Goal: Information Seeking & Learning: Learn about a topic

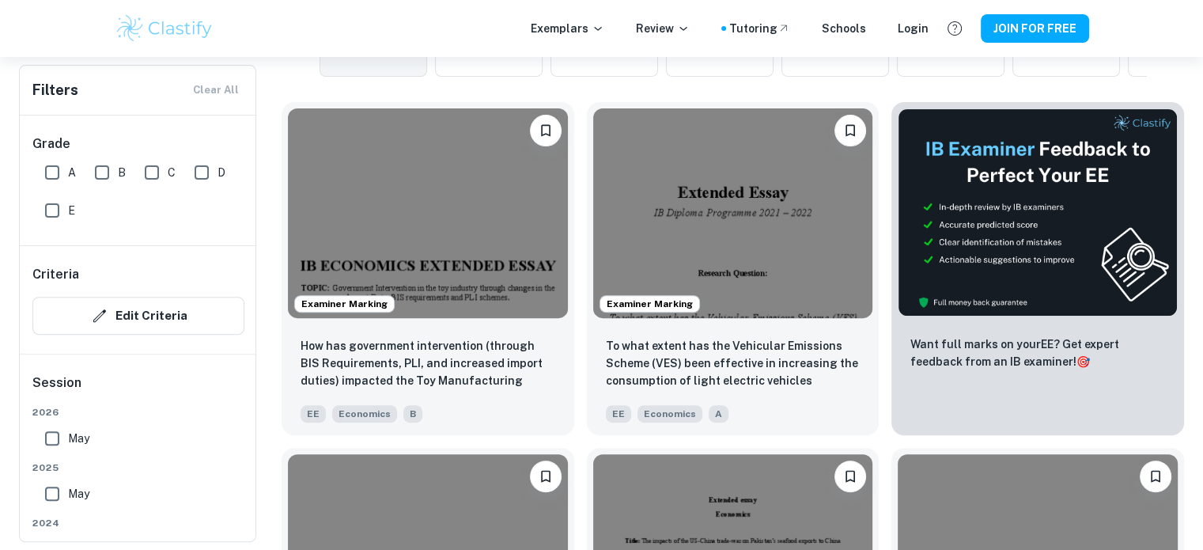
scroll to position [462, 0]
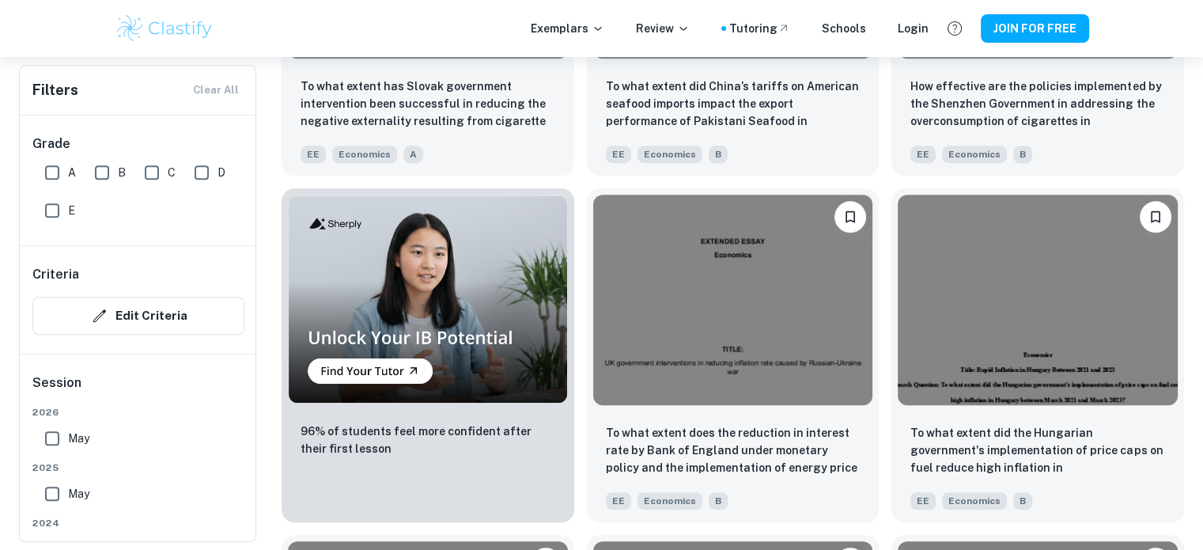
scroll to position [1066, 0]
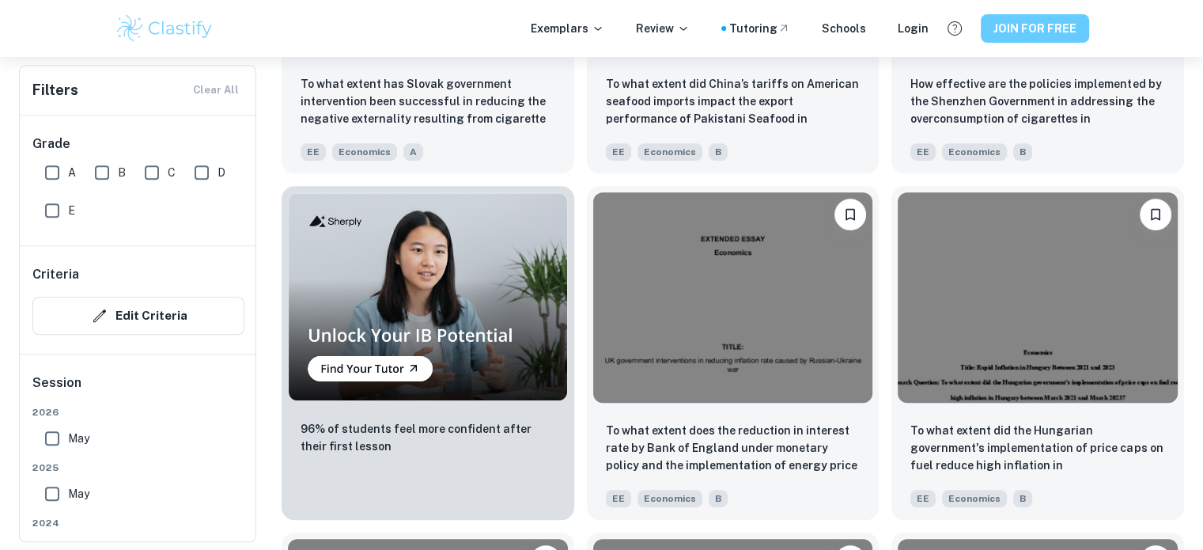
click at [1013, 25] on button "JOIN FOR FREE" at bounding box center [1035, 28] width 108 height 28
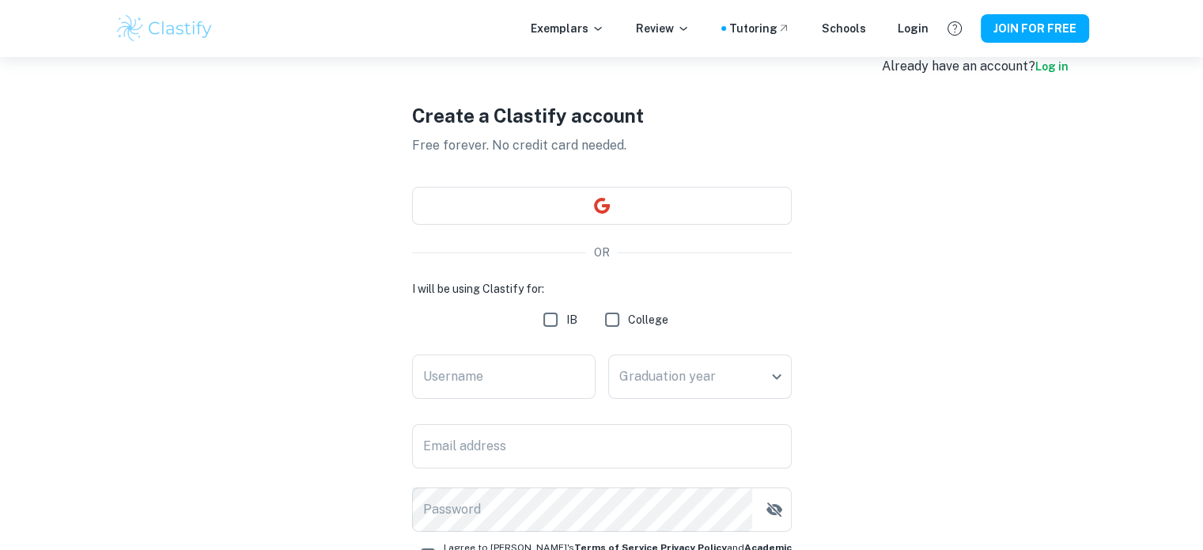
scroll to position [33, 0]
click at [744, 213] on button "button" at bounding box center [602, 204] width 380 height 38
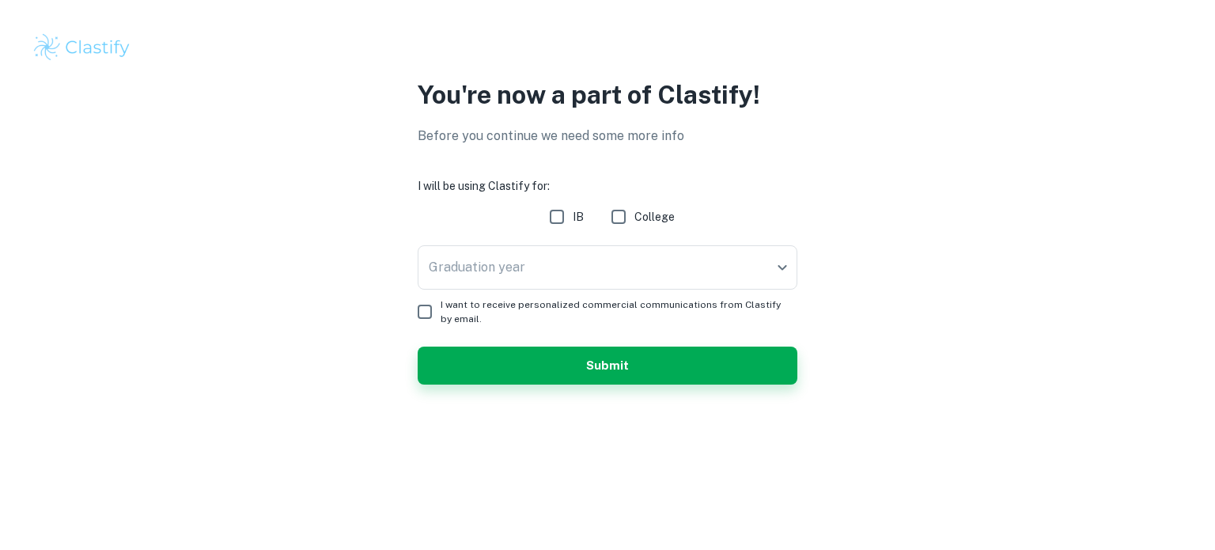
click at [633, 292] on div "Graduation year ​ Graduation year" at bounding box center [608, 270] width 380 height 51
click at [634, 287] on body "We value your privacy We use cookies to enhance your browsing experience, serve…" at bounding box center [607, 275] width 1215 height 550
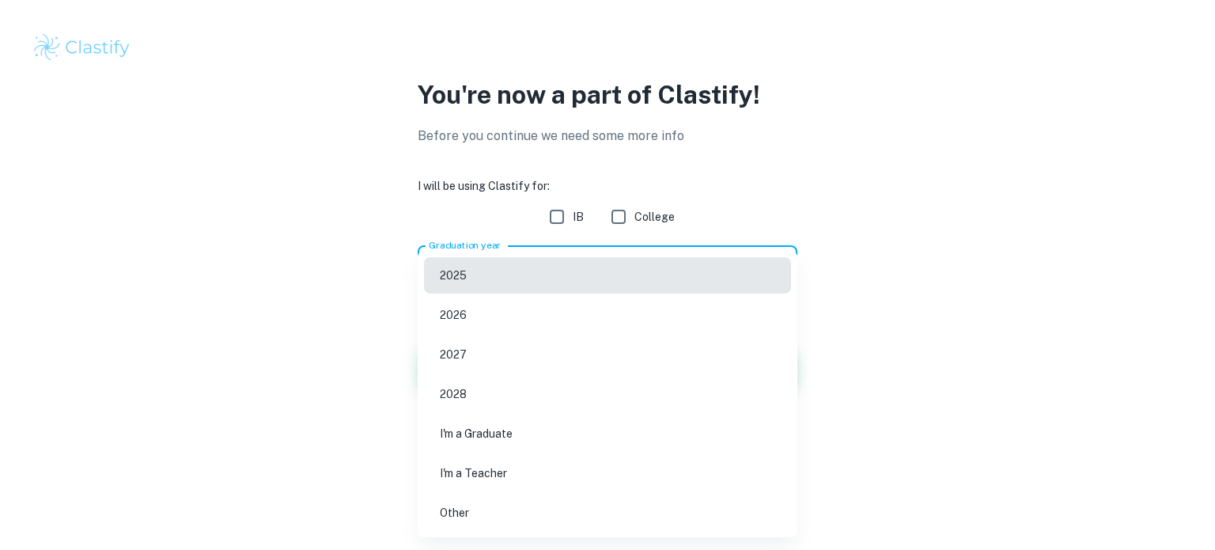
click at [578, 350] on li "2027" at bounding box center [607, 354] width 367 height 36
type input "2027"
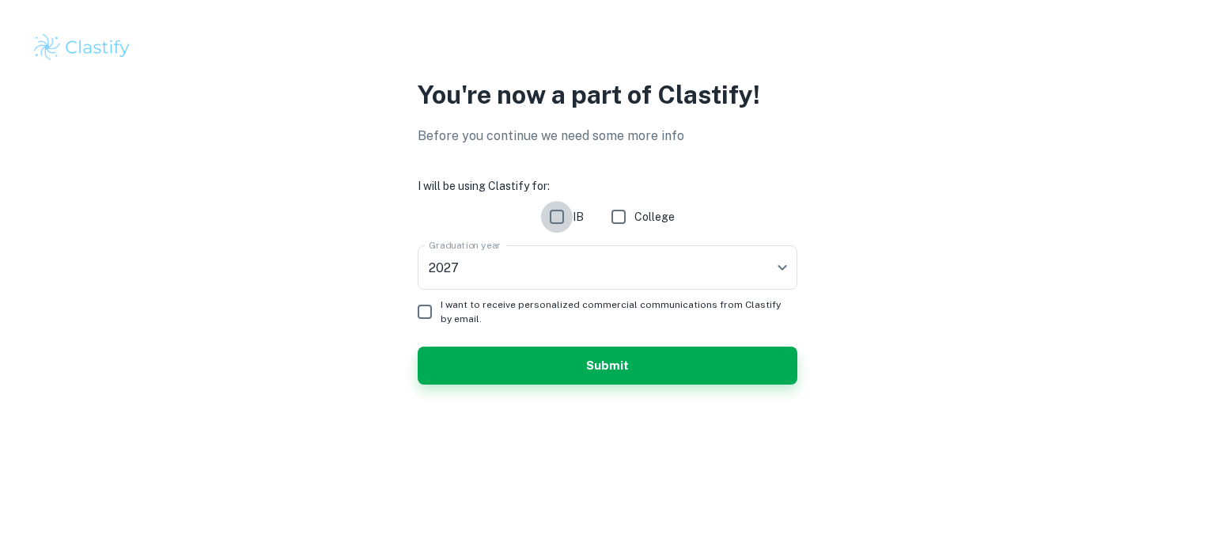
click at [557, 217] on input "IB" at bounding box center [557, 217] width 32 height 32
checkbox input "true"
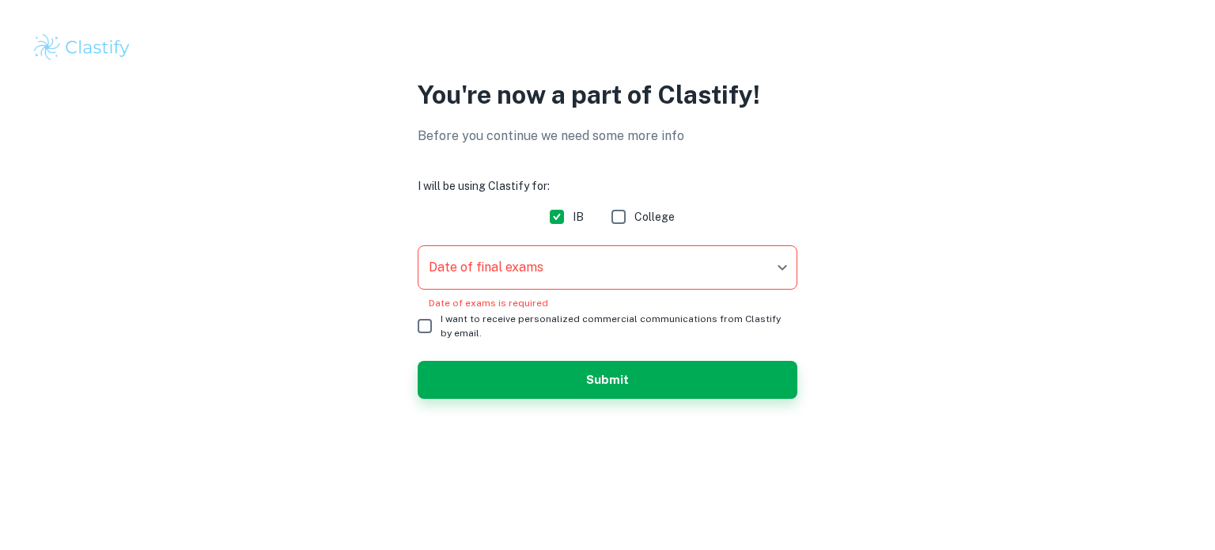
click at [478, 277] on body "We value your privacy We use cookies to enhance your browsing experience, serve…" at bounding box center [607, 275] width 1215 height 550
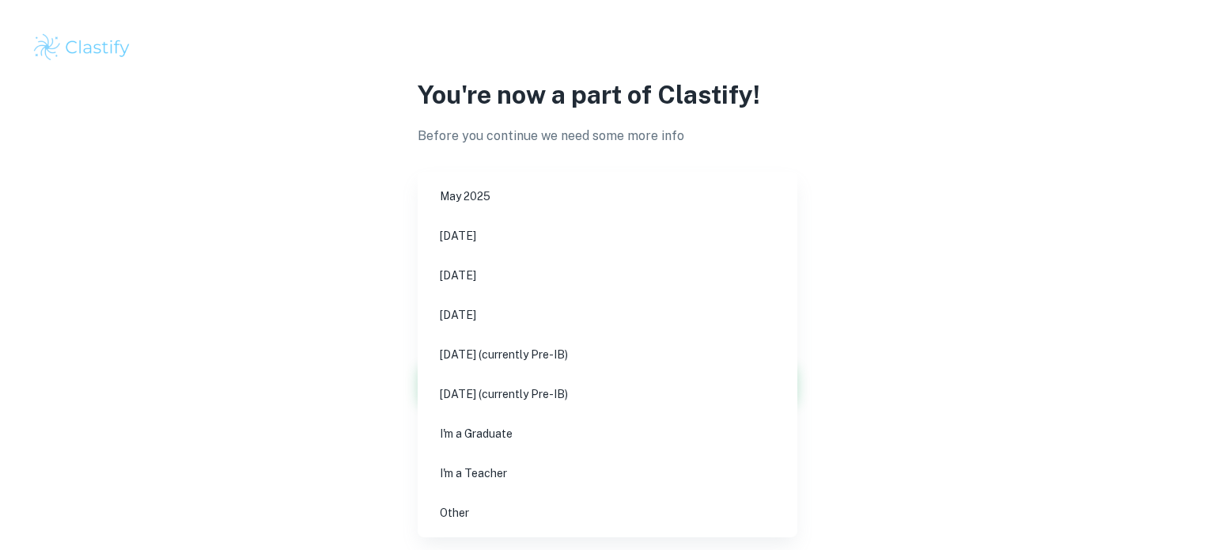
click at [570, 356] on li "[DATE] (currently Pre-IB)" at bounding box center [607, 354] width 367 height 36
type input "M27"
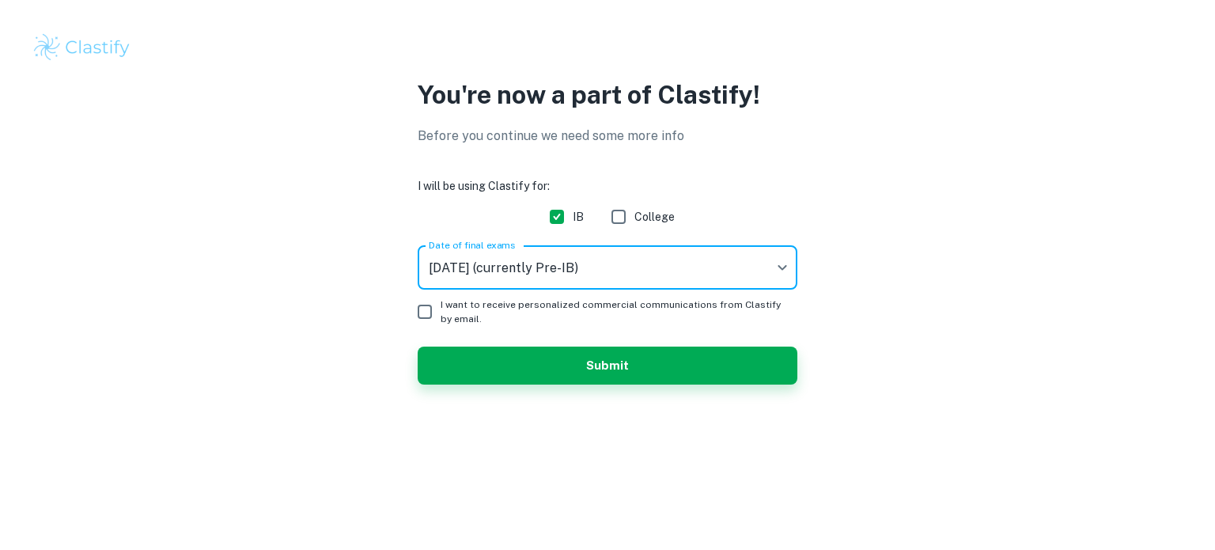
click at [424, 313] on input "I want to receive personalized commercial communications from Clastify by email." at bounding box center [425, 312] width 32 height 32
checkbox input "true"
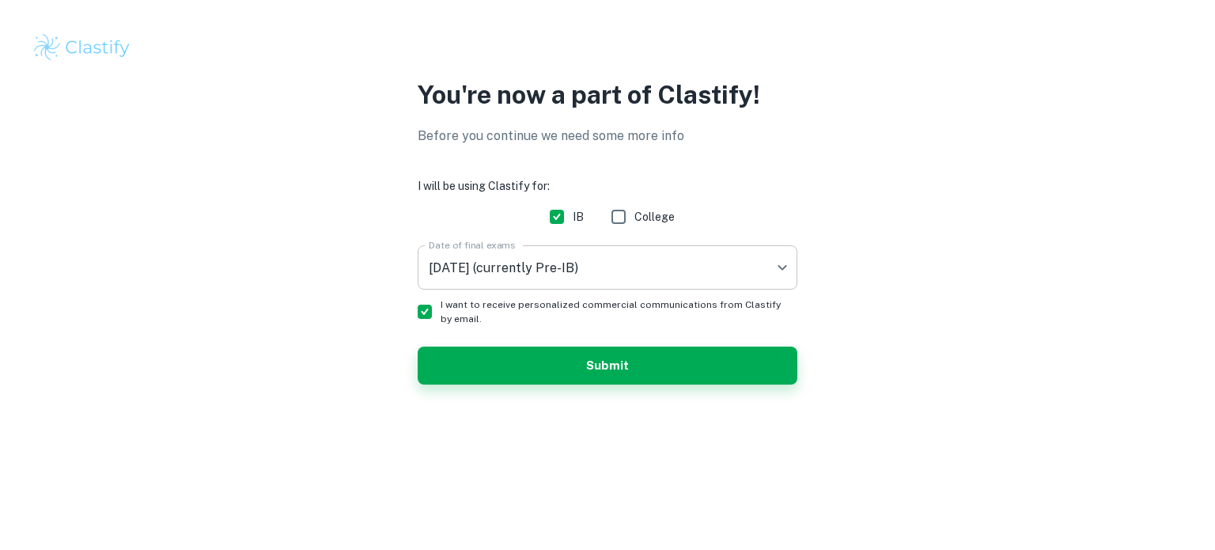
click at [573, 275] on body "We value your privacy We use cookies to enhance your browsing experience, serve…" at bounding box center [607, 275] width 1215 height 550
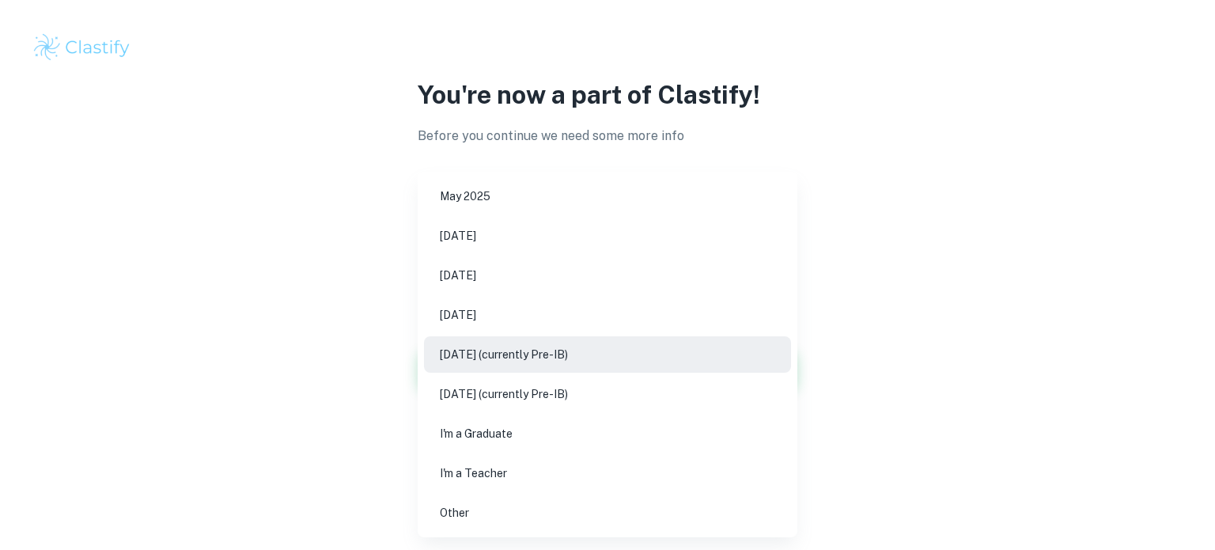
click at [959, 363] on div at bounding box center [607, 275] width 1215 height 550
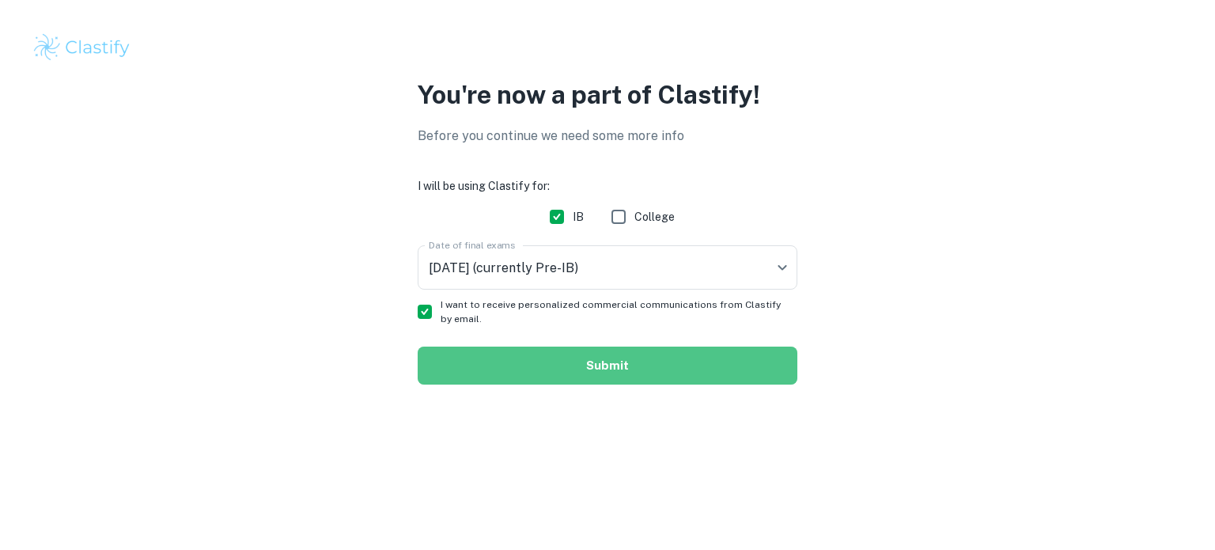
click at [755, 363] on button "Submit" at bounding box center [608, 366] width 380 height 38
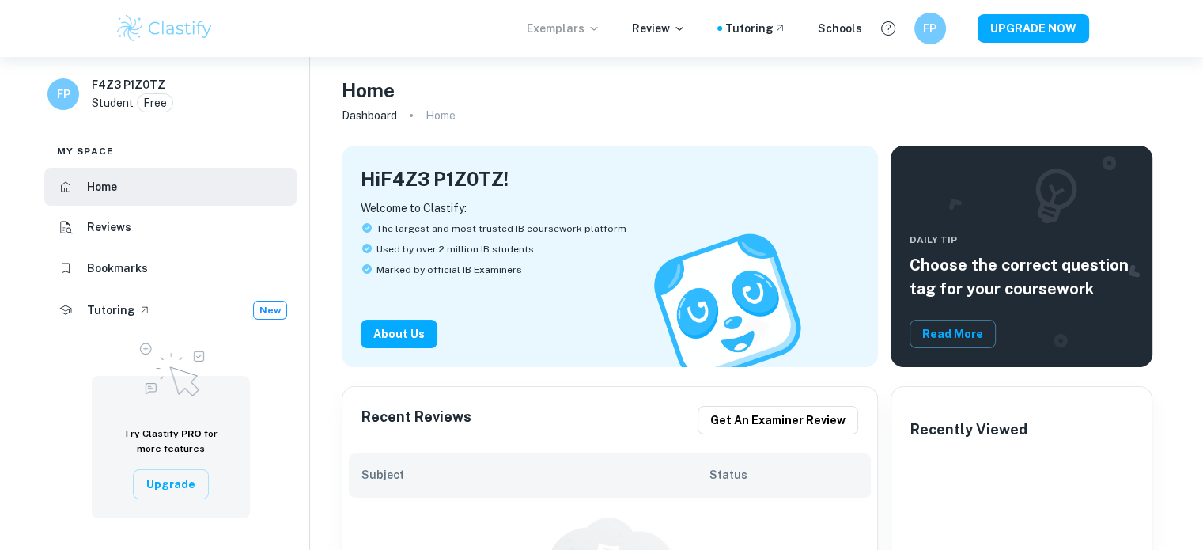
click at [551, 28] on p "Exemplars" at bounding box center [564, 28] width 74 height 17
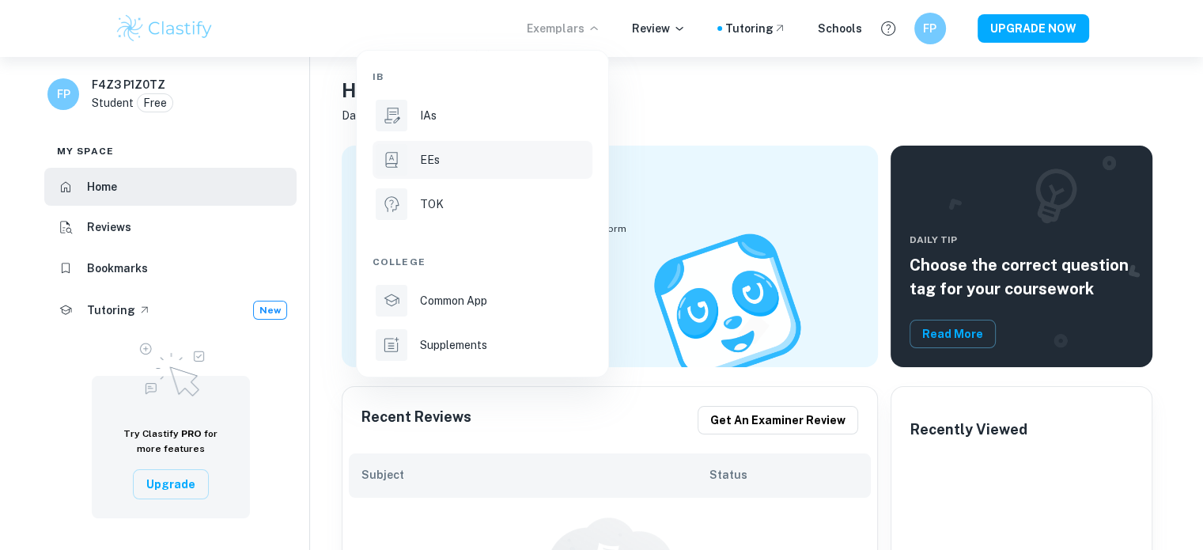
click at [466, 151] on div "EEs" at bounding box center [504, 159] width 169 height 17
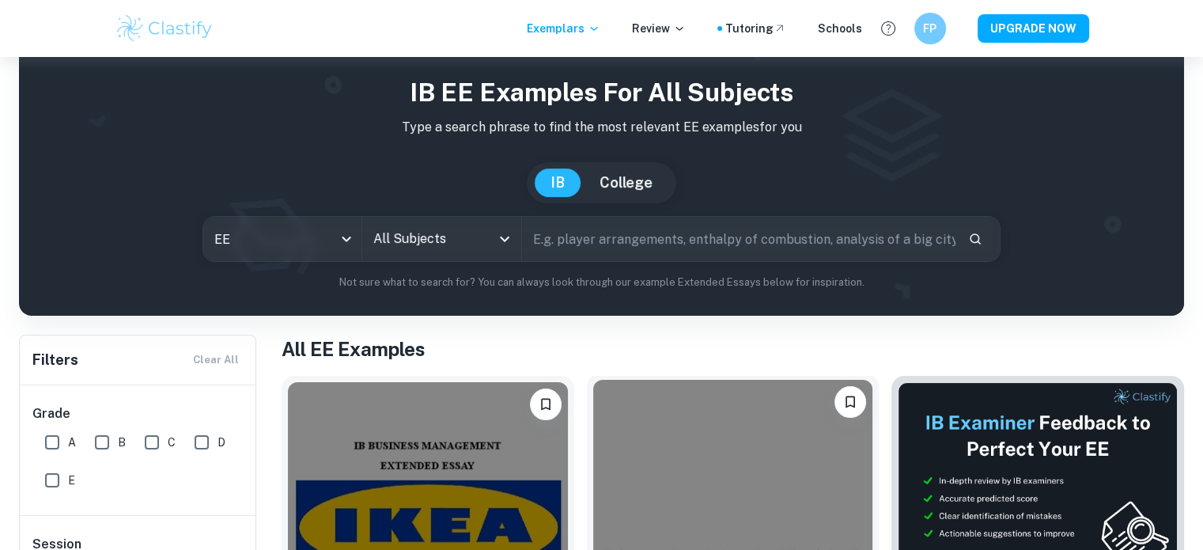
scroll to position [35, 0]
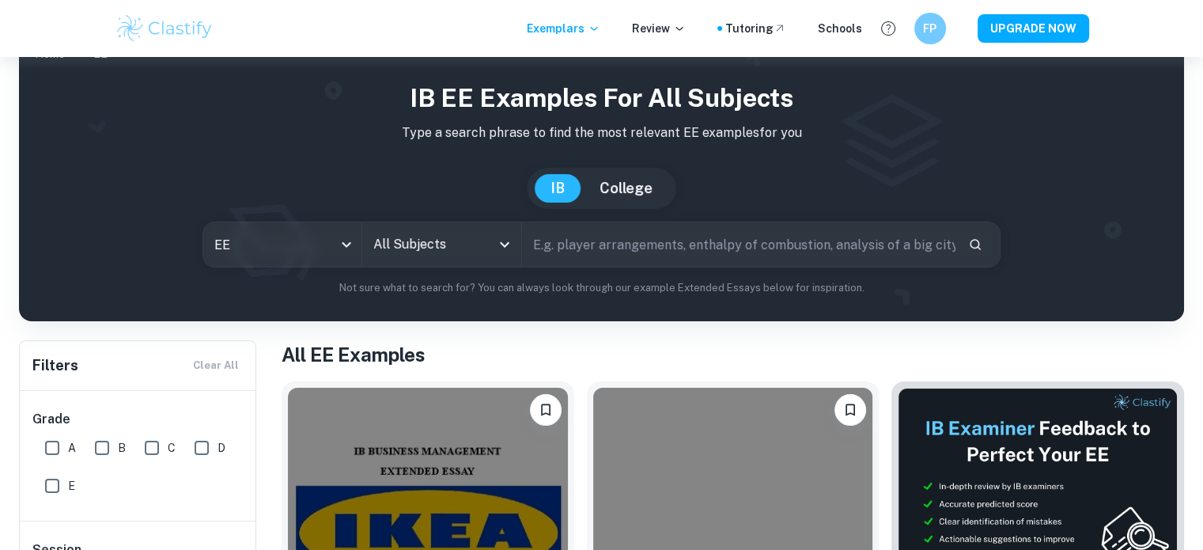
click at [457, 248] on input "All Subjects" at bounding box center [429, 244] width 120 height 30
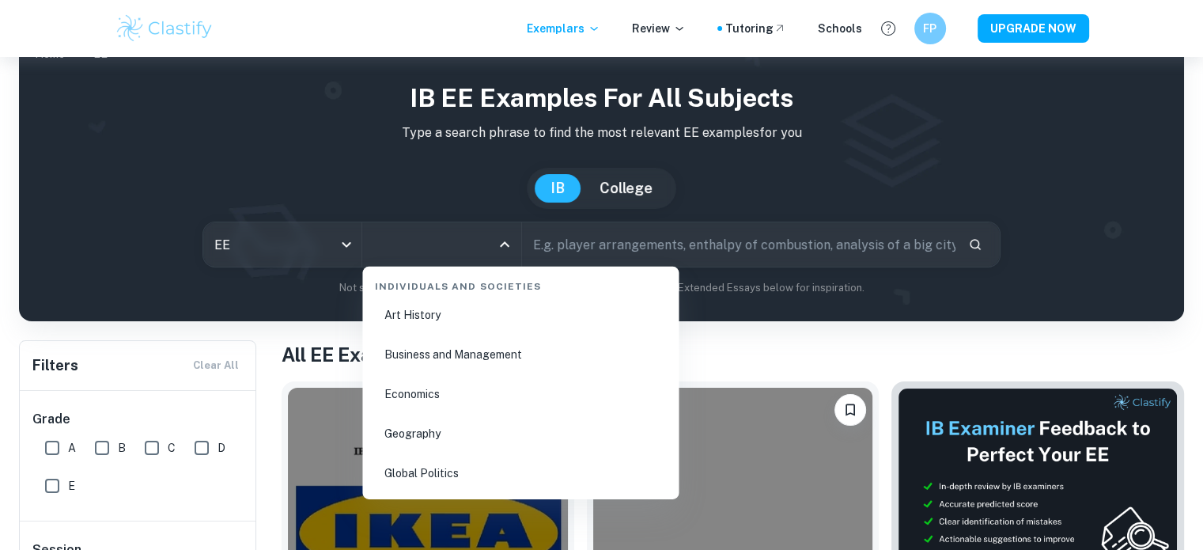
scroll to position [1854, 0]
click at [454, 395] on li "Economics" at bounding box center [521, 389] width 304 height 36
type input "Economics"
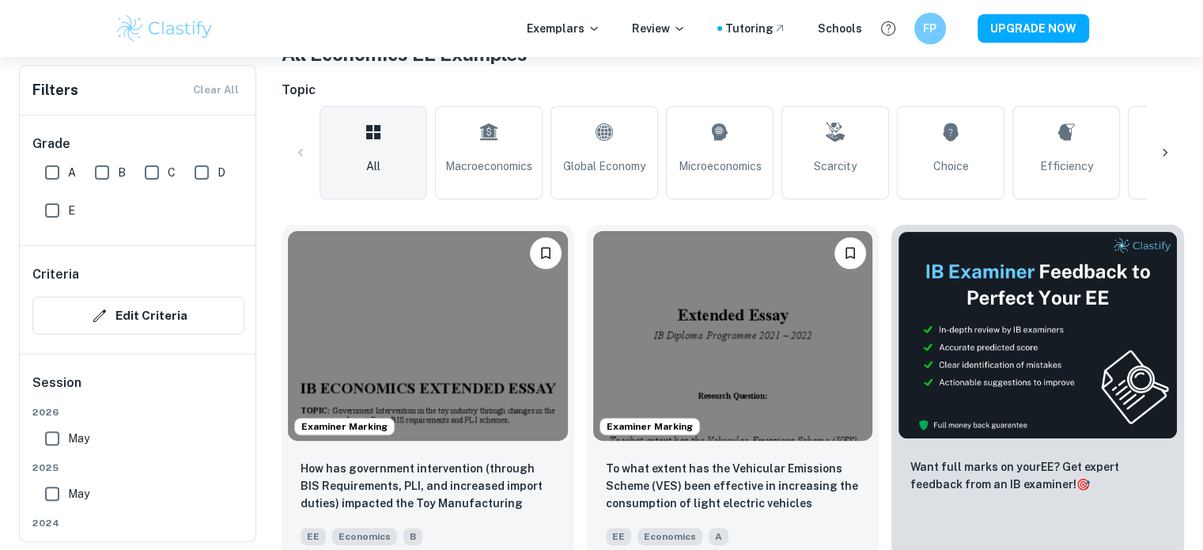
scroll to position [472, 0]
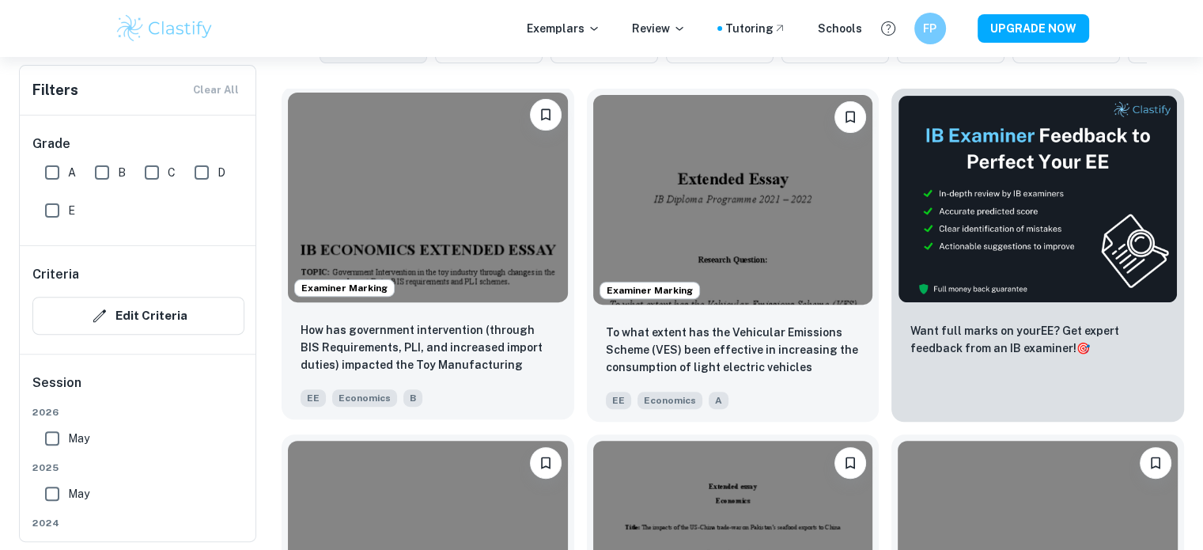
click at [485, 307] on div "Examiner Marking" at bounding box center [428, 197] width 293 height 222
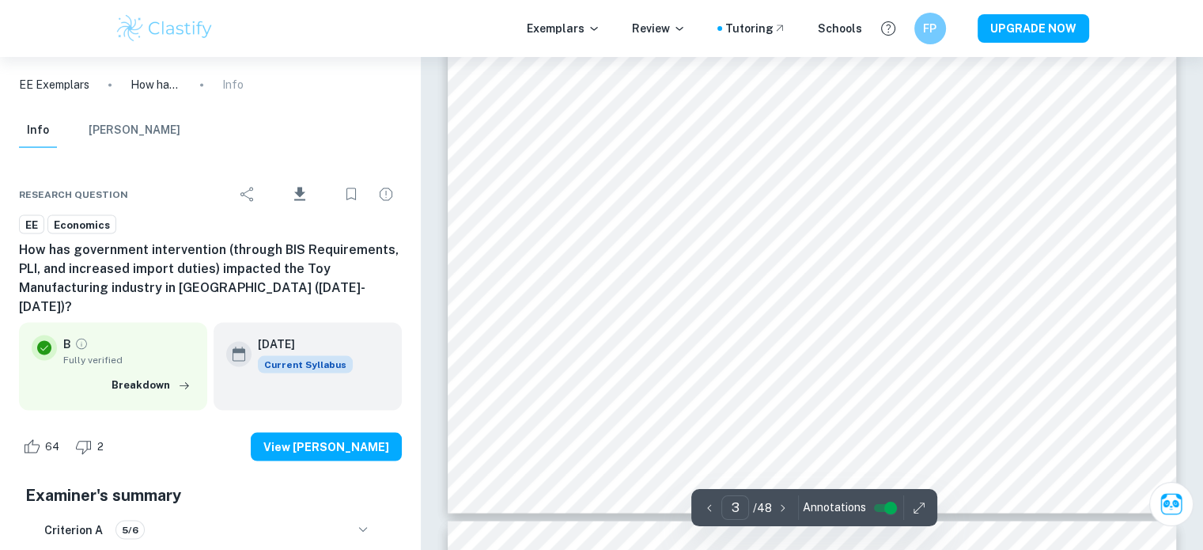
scroll to position [2905, 0]
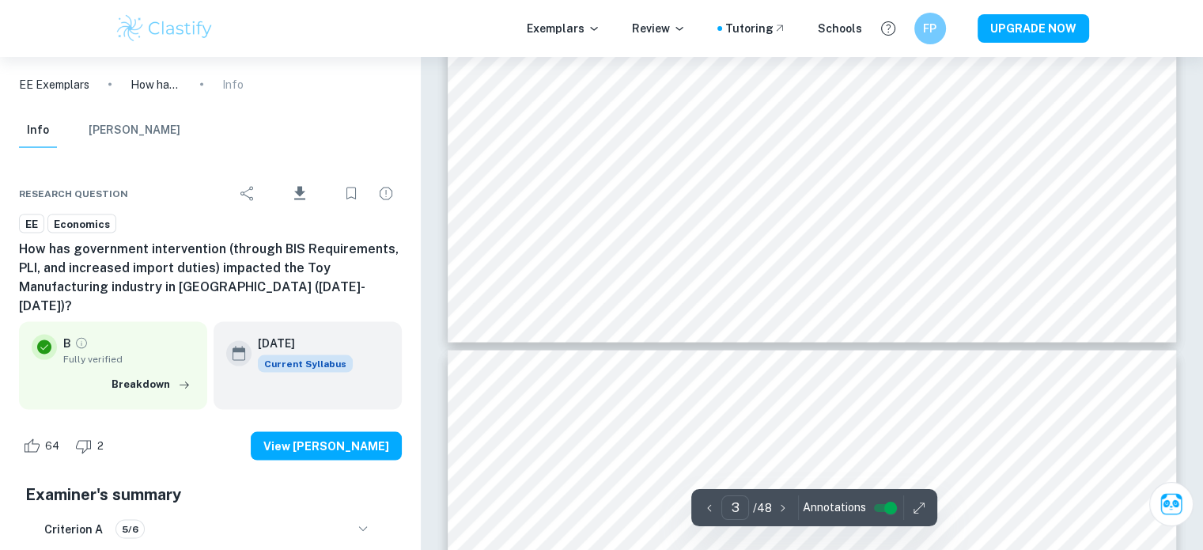
type input "4"
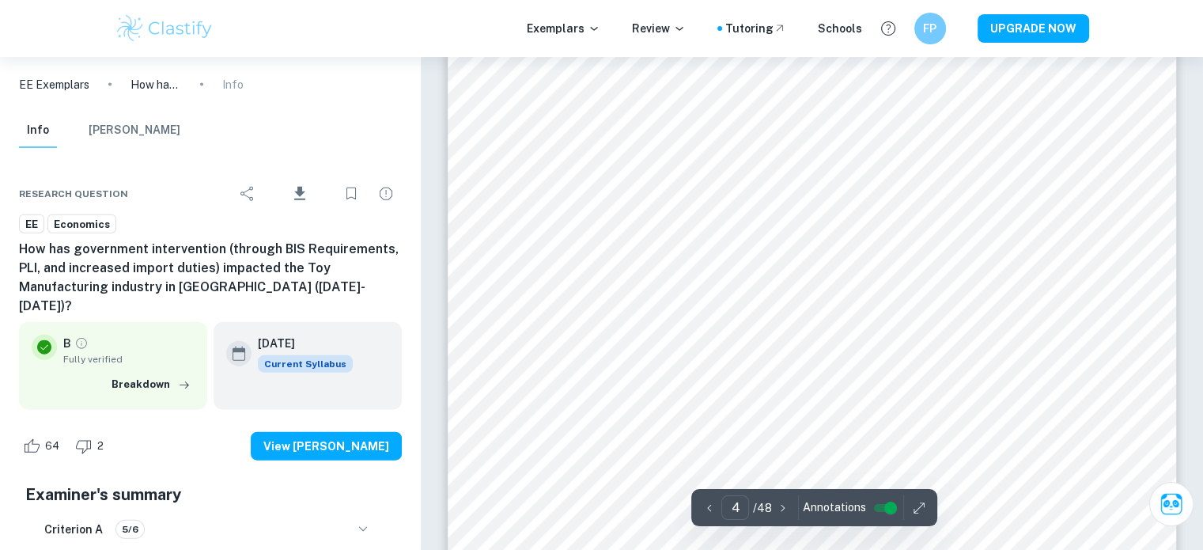
scroll to position [3696, 0]
click at [204, 24] on img at bounding box center [165, 29] width 100 height 32
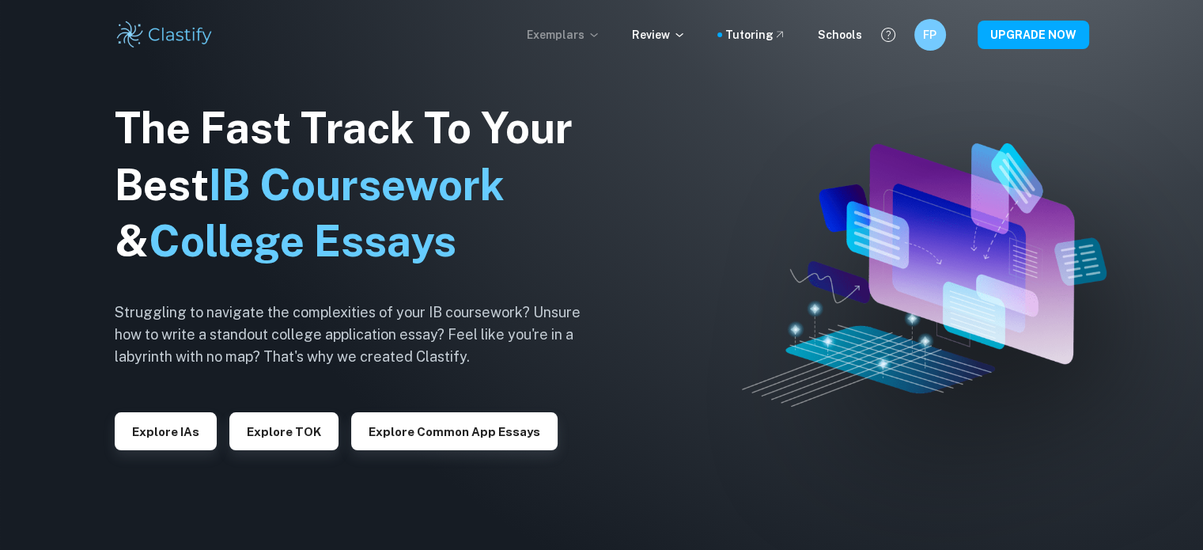
click at [593, 32] on p "Exemplars" at bounding box center [564, 34] width 74 height 17
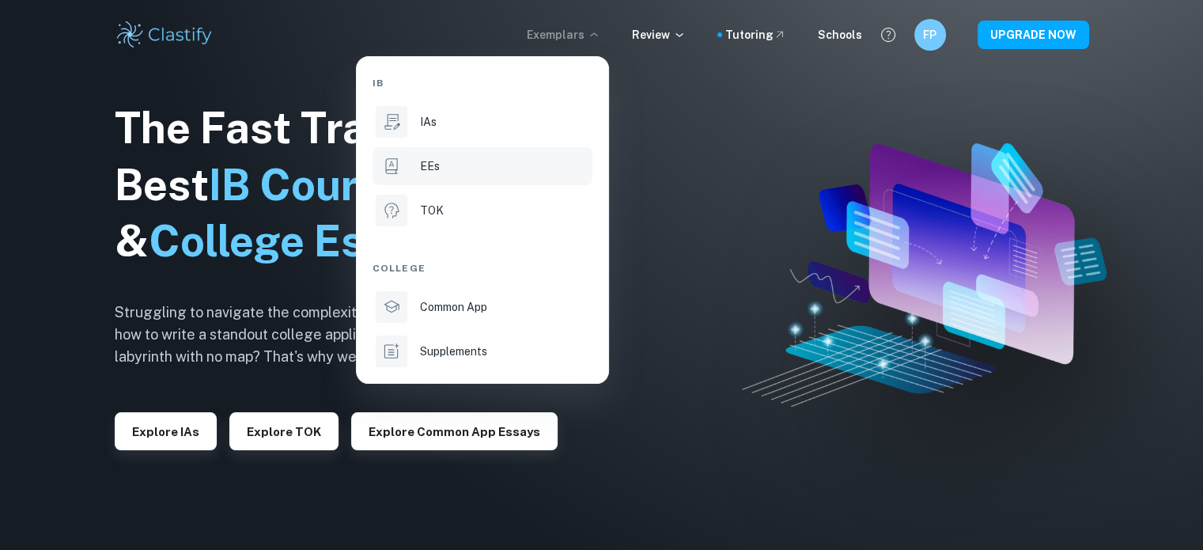
click at [449, 167] on div "EEs" at bounding box center [504, 165] width 169 height 17
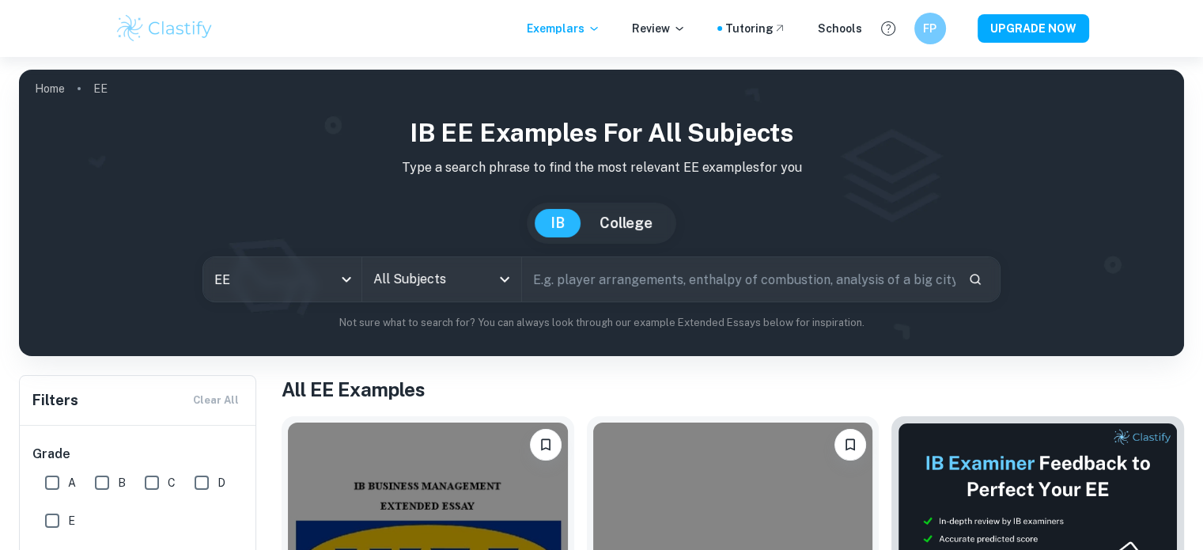
click at [423, 280] on input "All Subjects" at bounding box center [429, 279] width 120 height 30
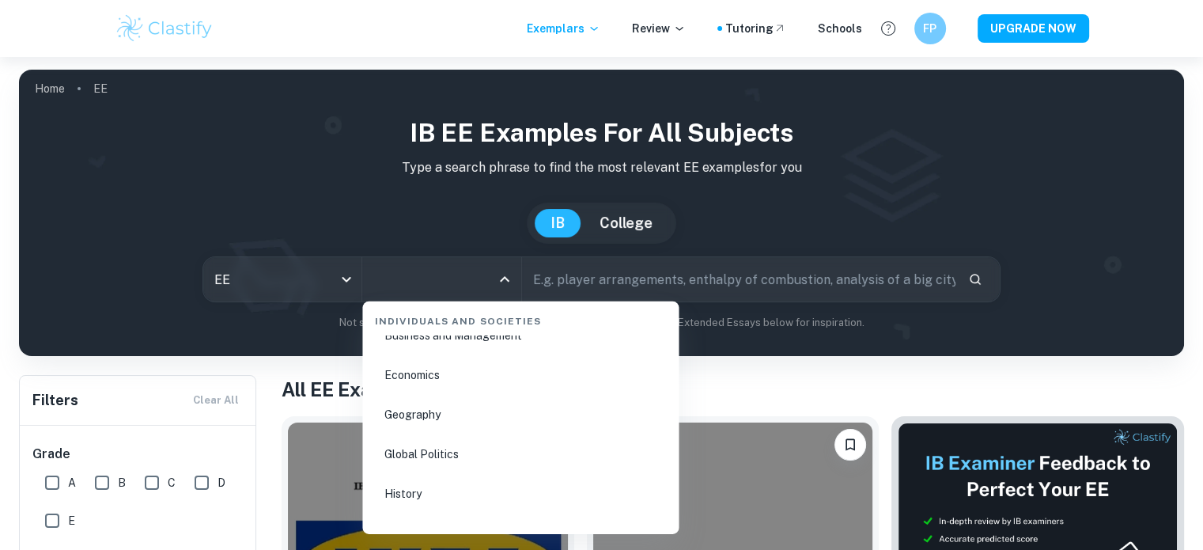
scroll to position [1888, 0]
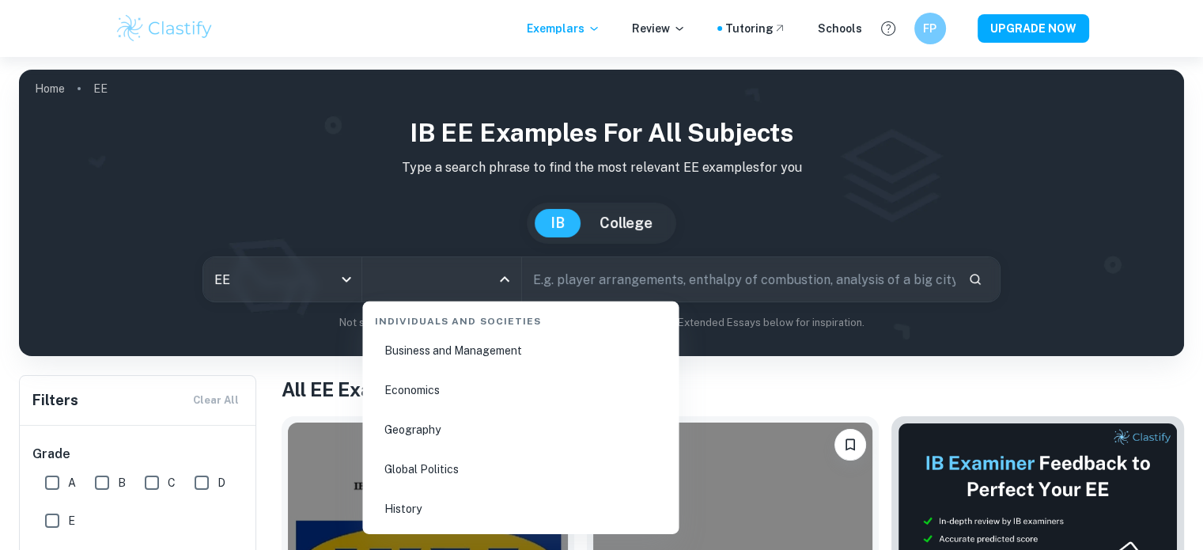
click at [472, 386] on li "Economics" at bounding box center [521, 390] width 304 height 36
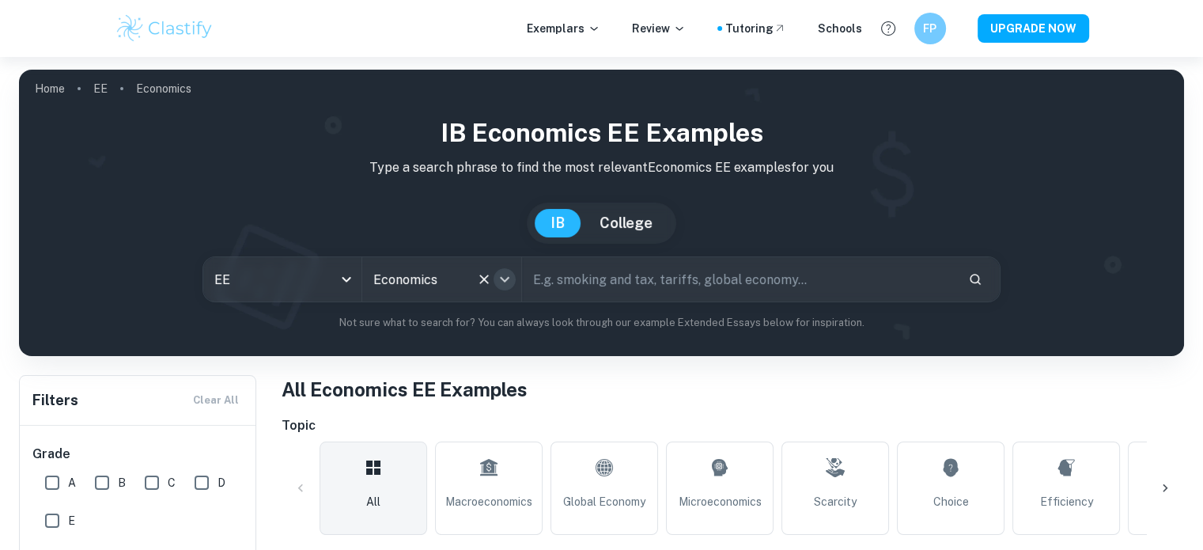
click at [506, 275] on icon "Open" at bounding box center [504, 279] width 19 height 19
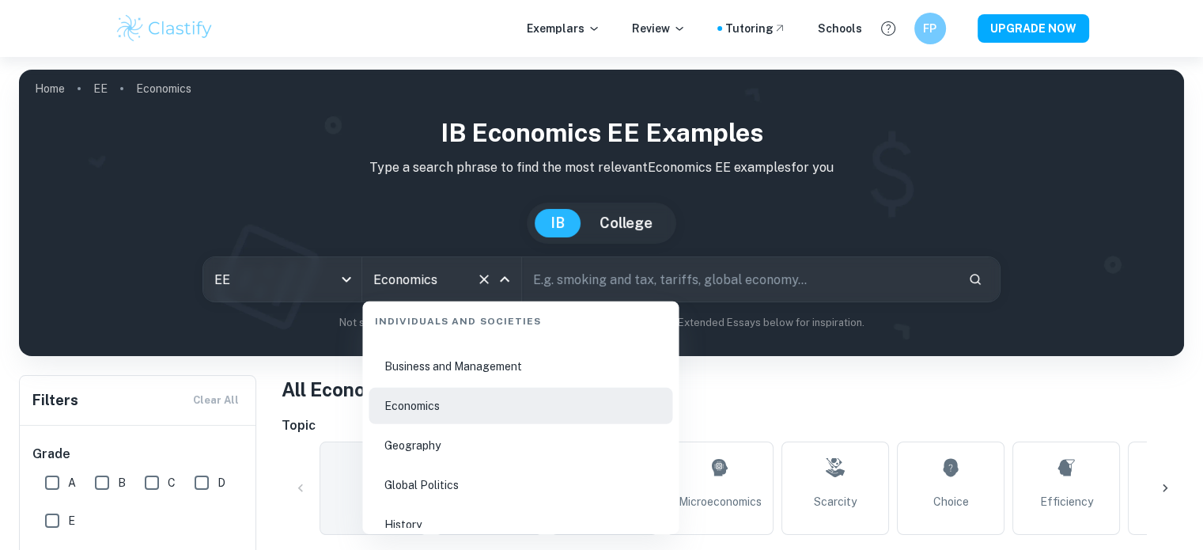
scroll to position [1883, 0]
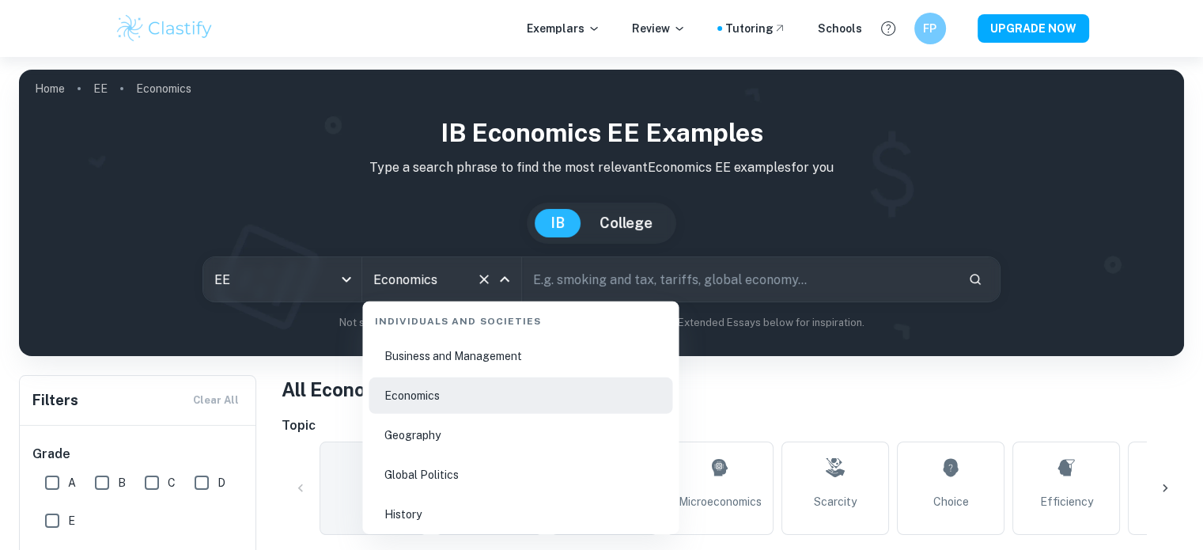
click at [475, 420] on li "Geography" at bounding box center [521, 435] width 304 height 36
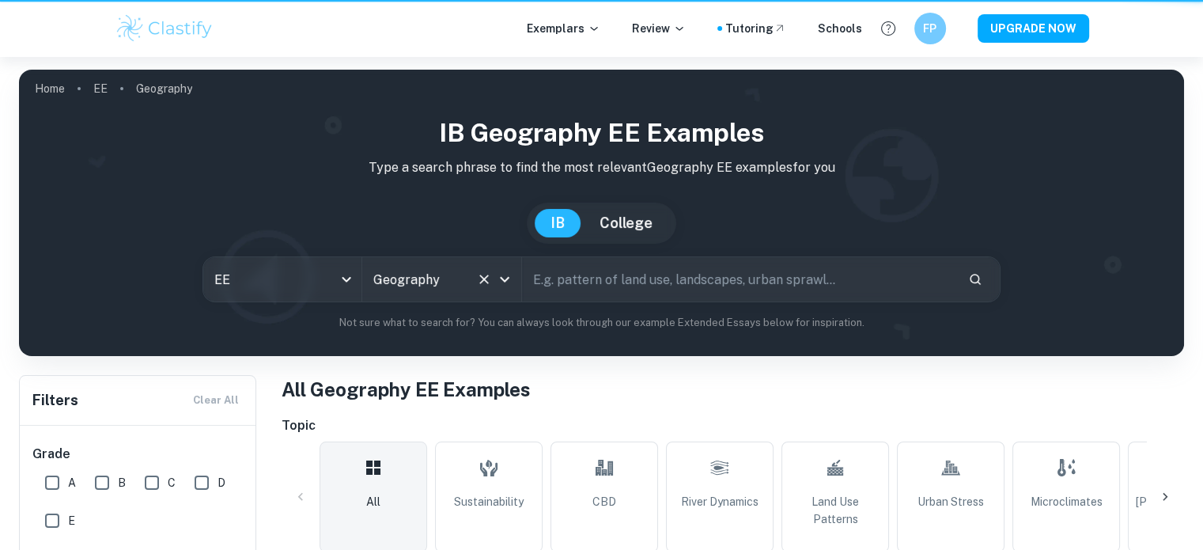
click at [502, 277] on icon "Open" at bounding box center [504, 279] width 19 height 19
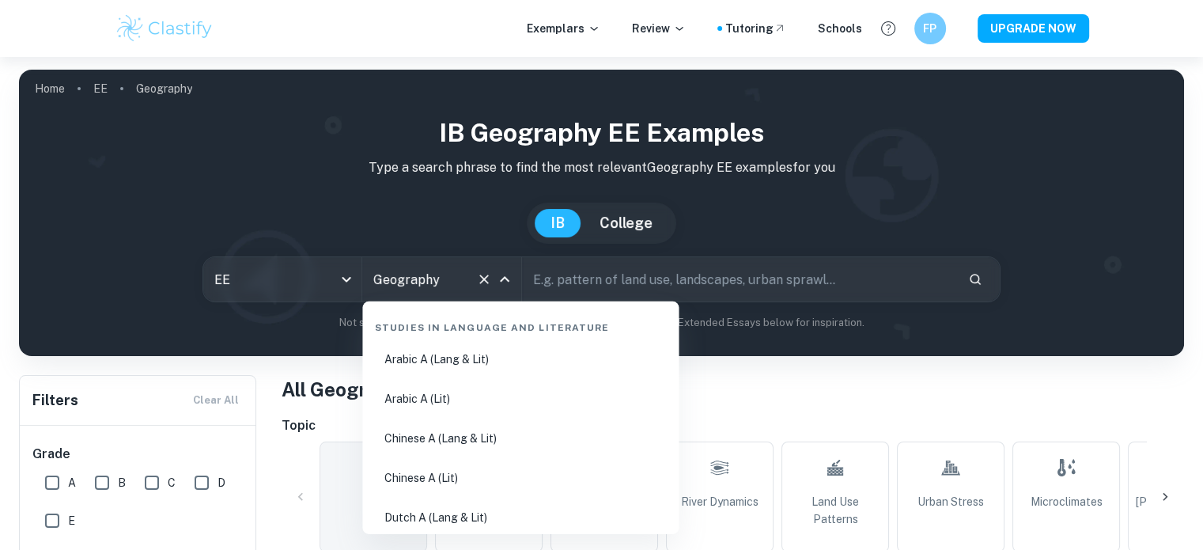
scroll to position [1808, 0]
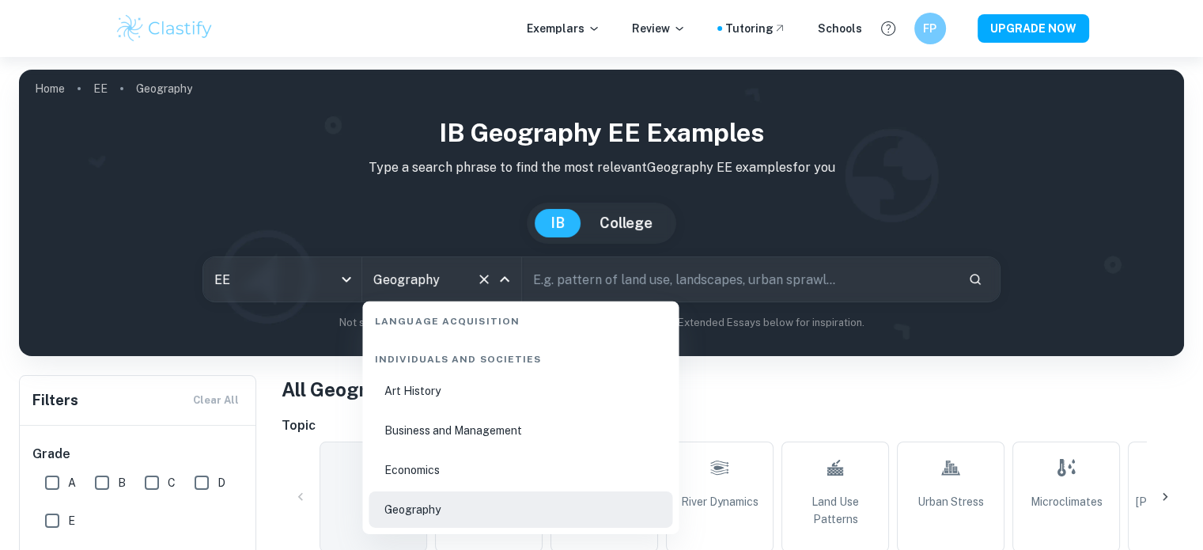
click at [456, 465] on li "Economics" at bounding box center [521, 470] width 304 height 36
type input "Economics"
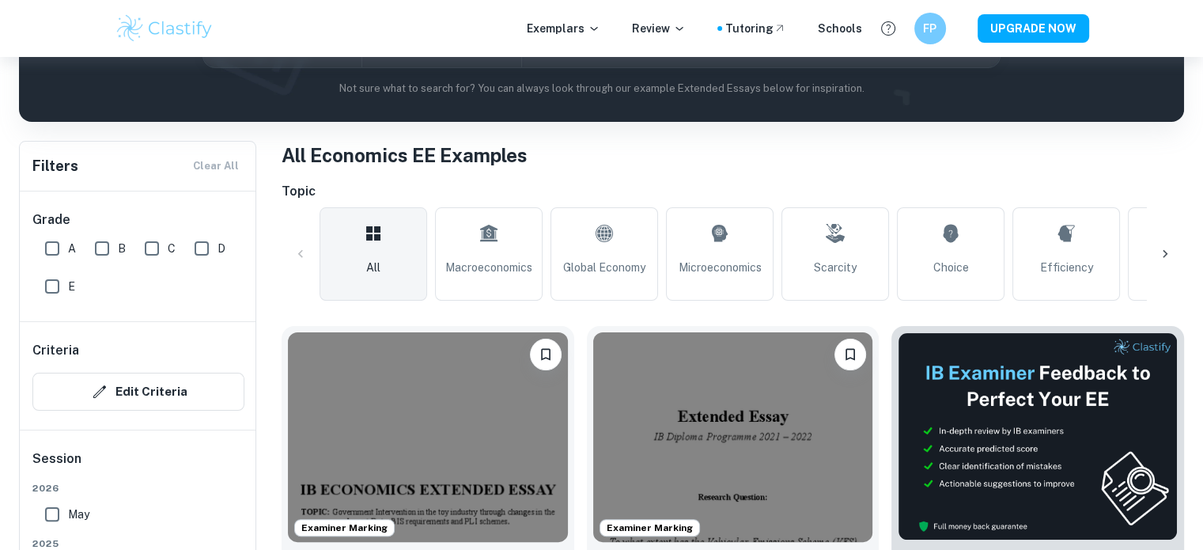
scroll to position [234, 0]
click at [523, 285] on link "Macroeconomics" at bounding box center [489, 253] width 108 height 93
type input "Macroeconomics"
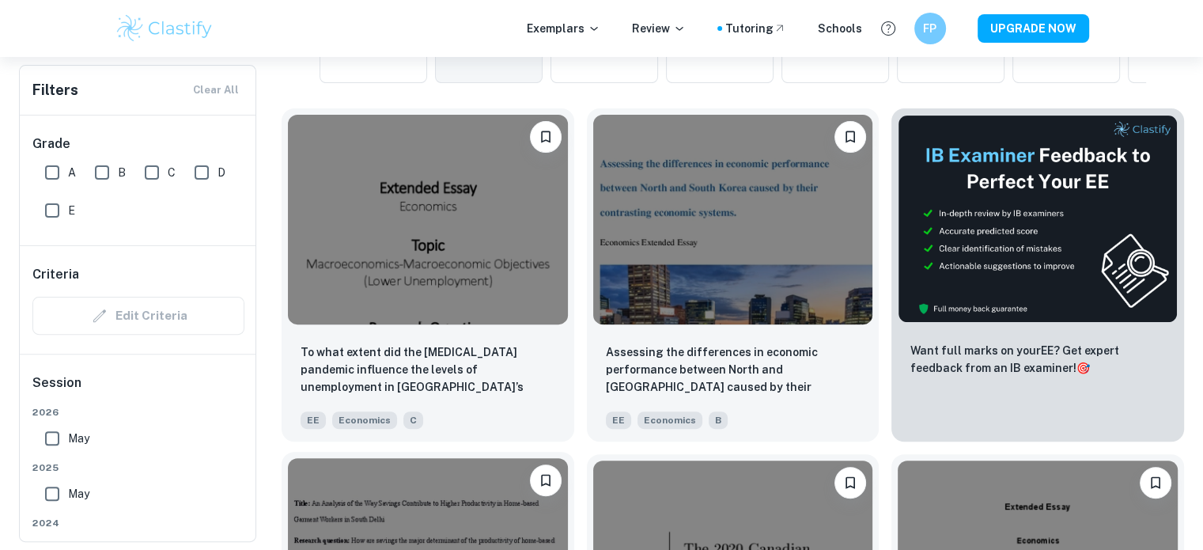
scroll to position [446, 0]
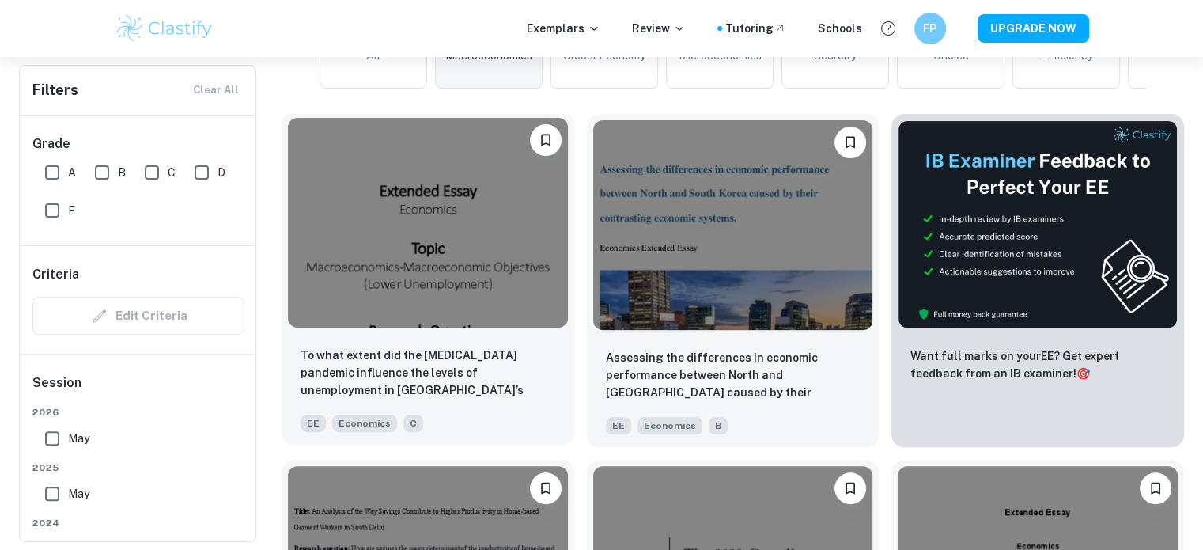
click at [507, 284] on img at bounding box center [428, 223] width 280 height 210
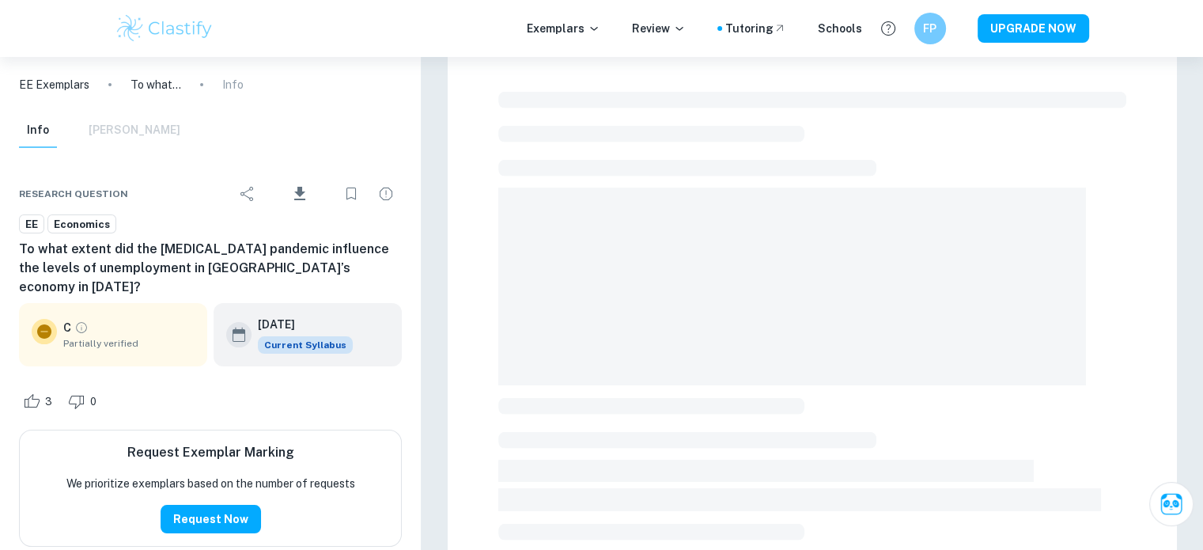
scroll to position [31, 0]
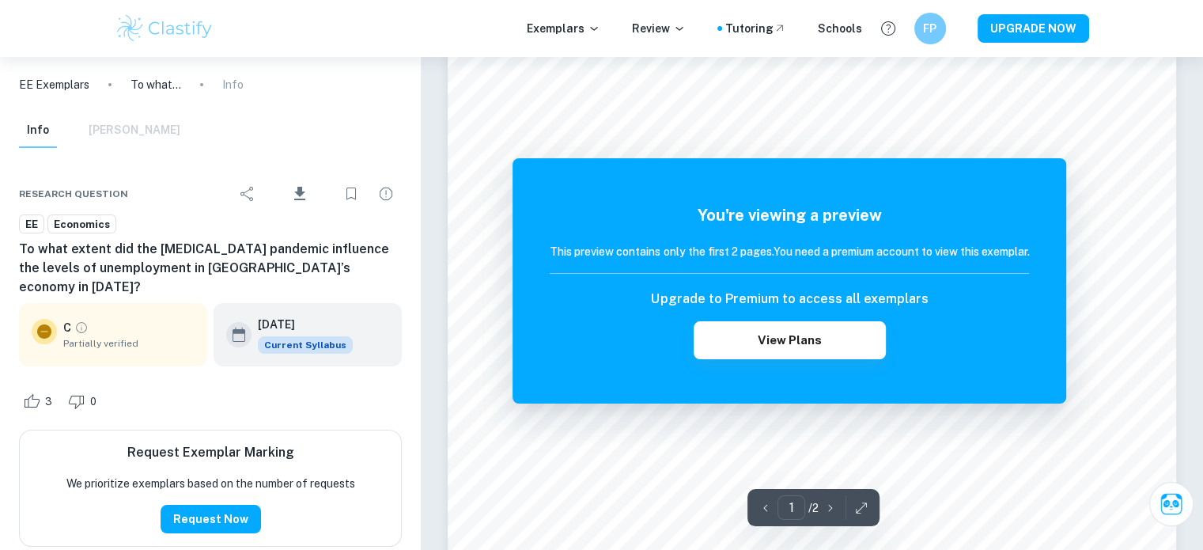
click at [84, 320] on icon "Grade partially verified" at bounding box center [81, 327] width 14 height 14
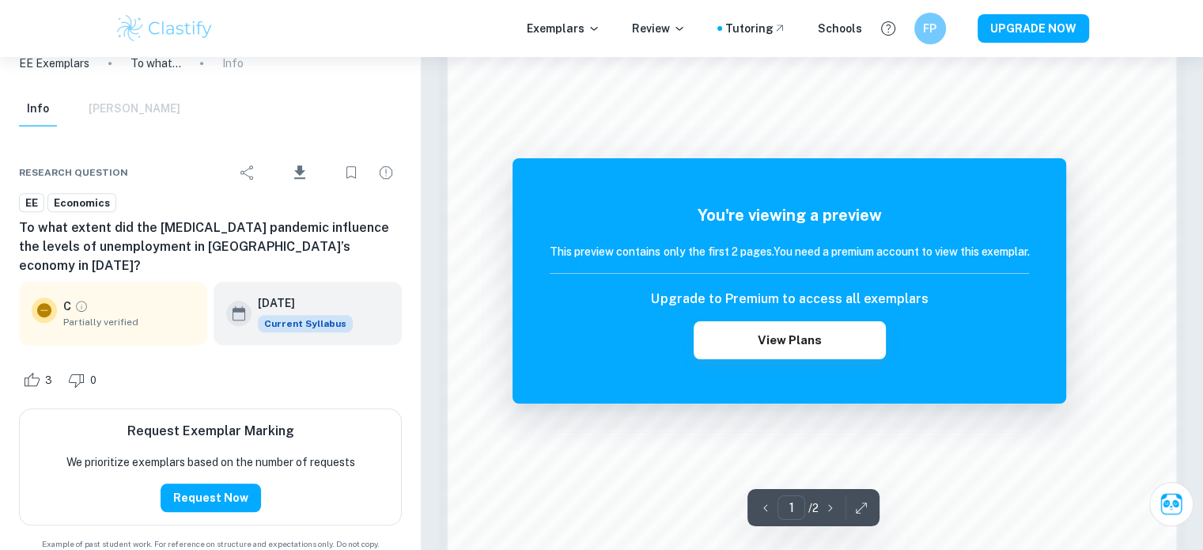
scroll to position [1237, 0]
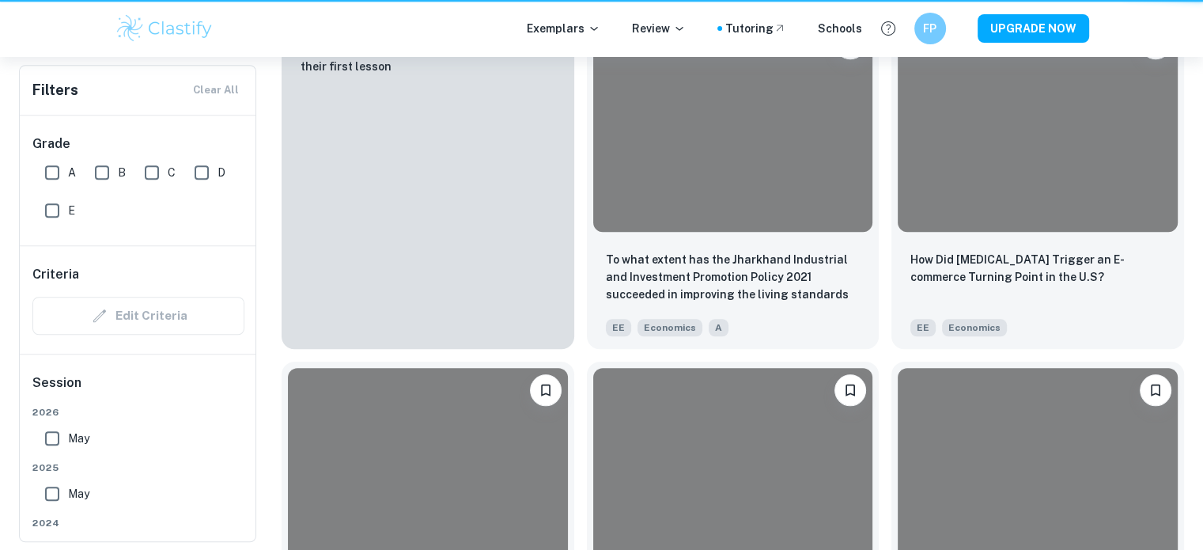
scroll to position [446, 0]
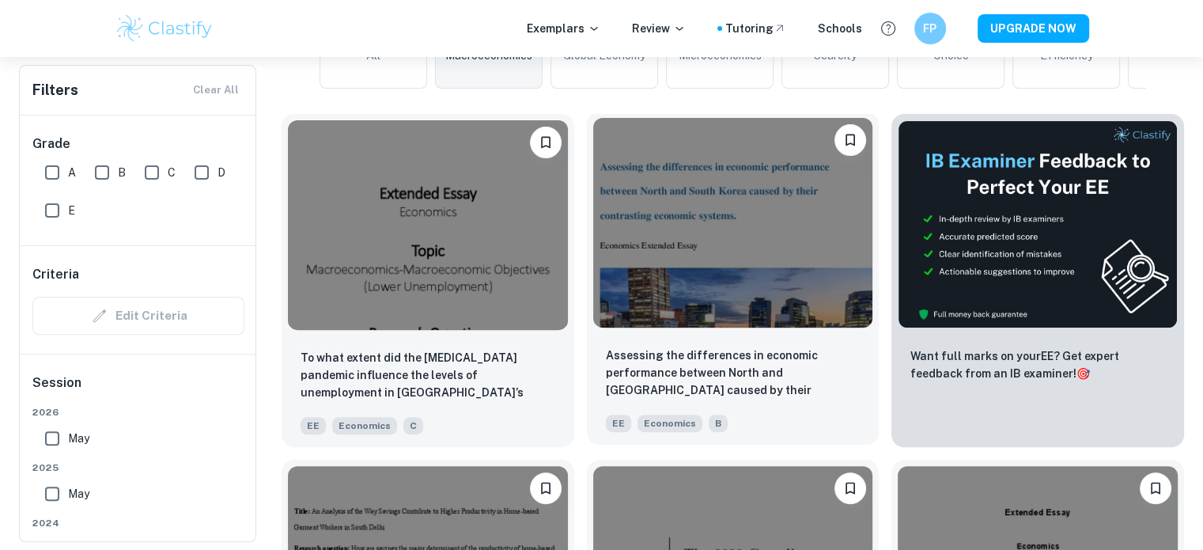
click at [819, 258] on img at bounding box center [733, 223] width 280 height 210
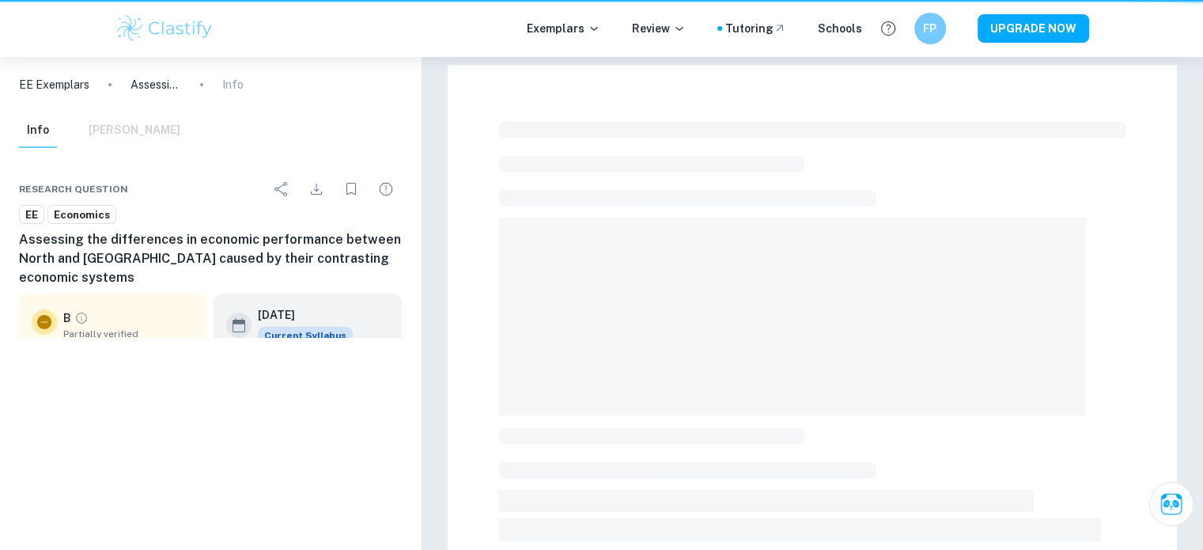
click at [819, 258] on span at bounding box center [792, 317] width 588 height 198
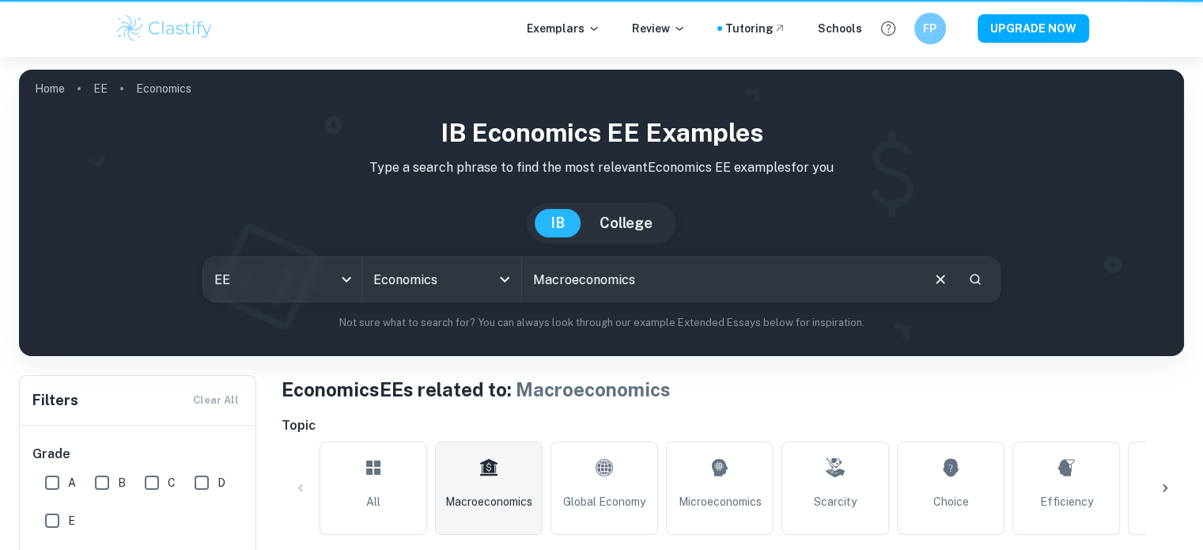
scroll to position [446, 0]
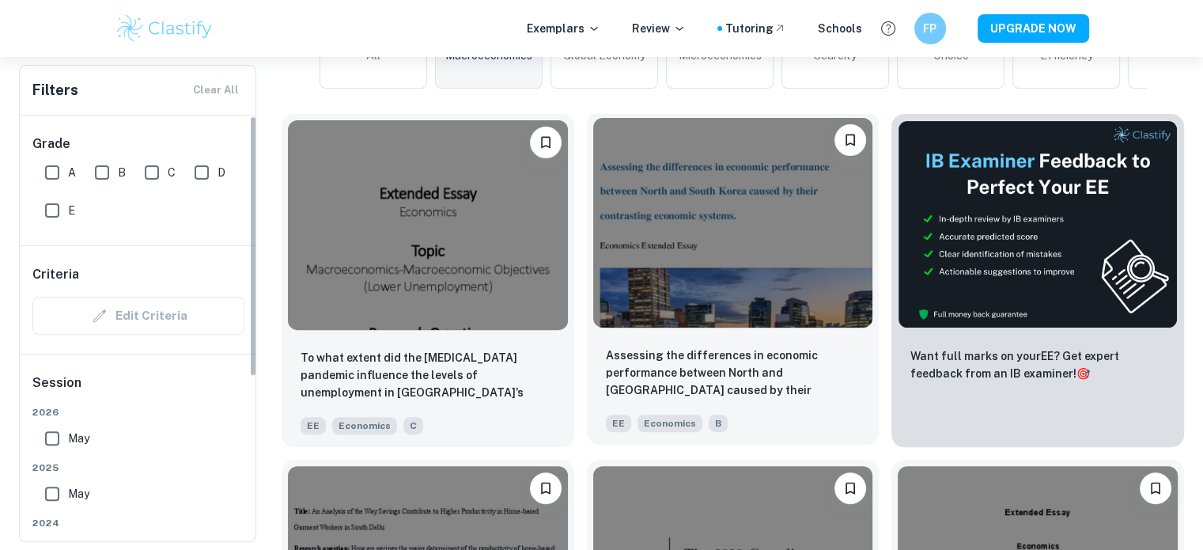
click at [772, 203] on img at bounding box center [733, 223] width 280 height 210
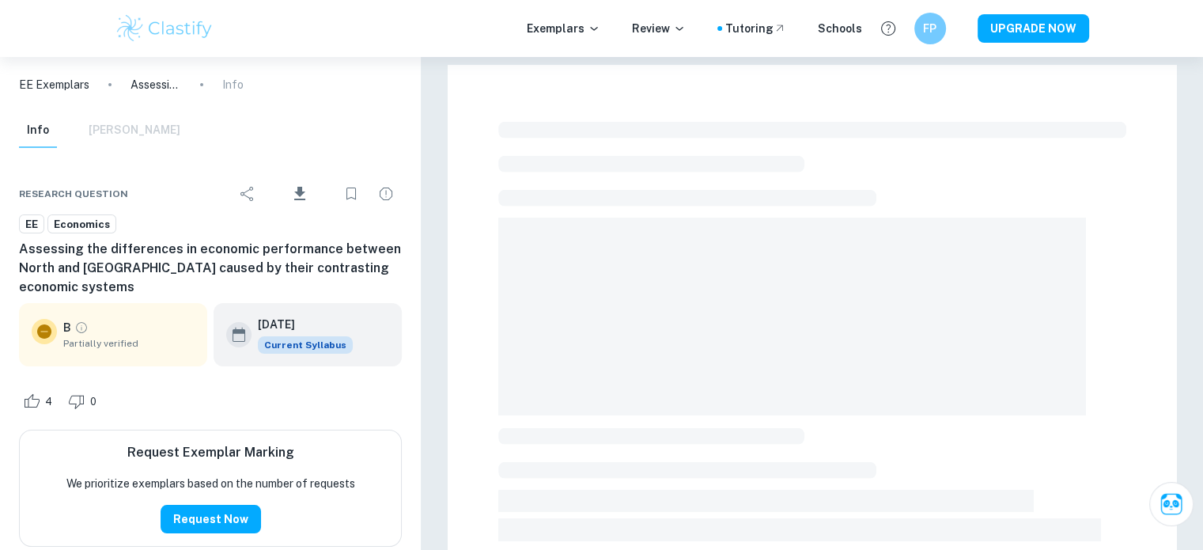
click at [130, 132] on div "Info [PERSON_NAME]" at bounding box center [99, 130] width 161 height 35
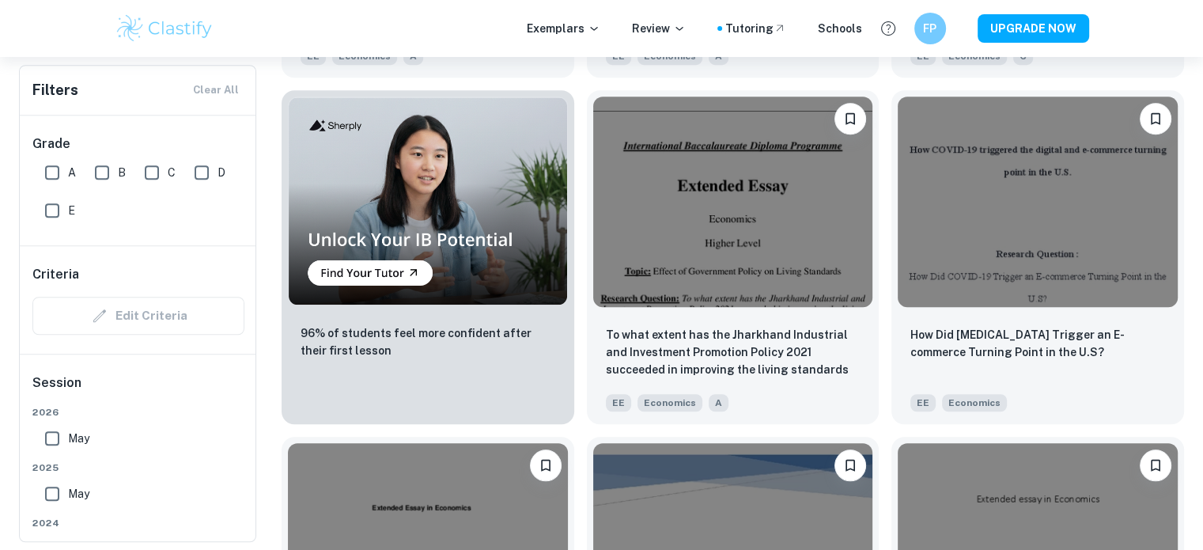
scroll to position [1165, 0]
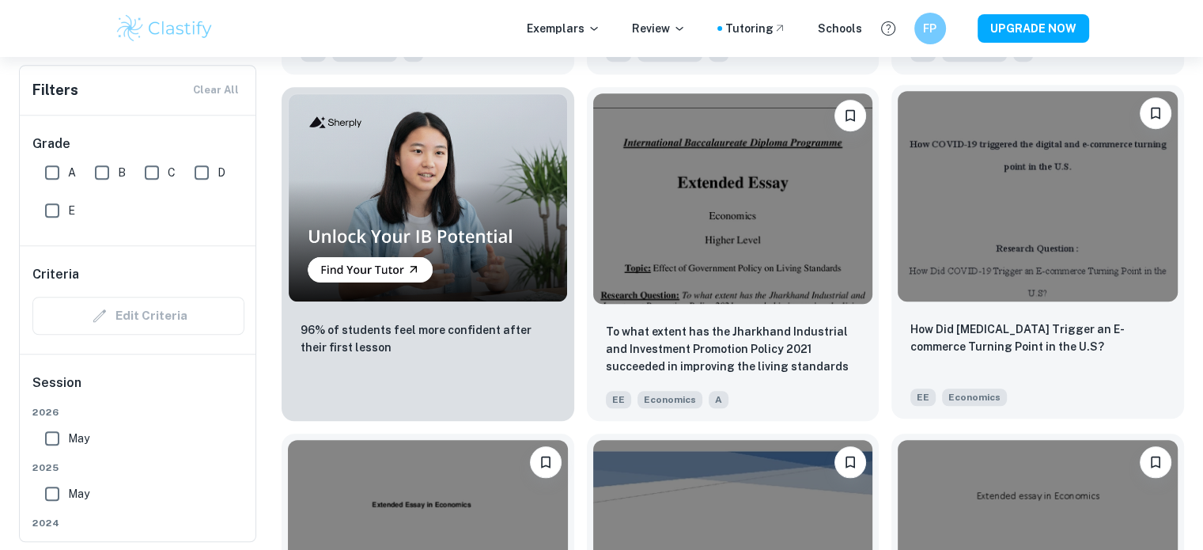
click at [991, 267] on img at bounding box center [1038, 196] width 280 height 210
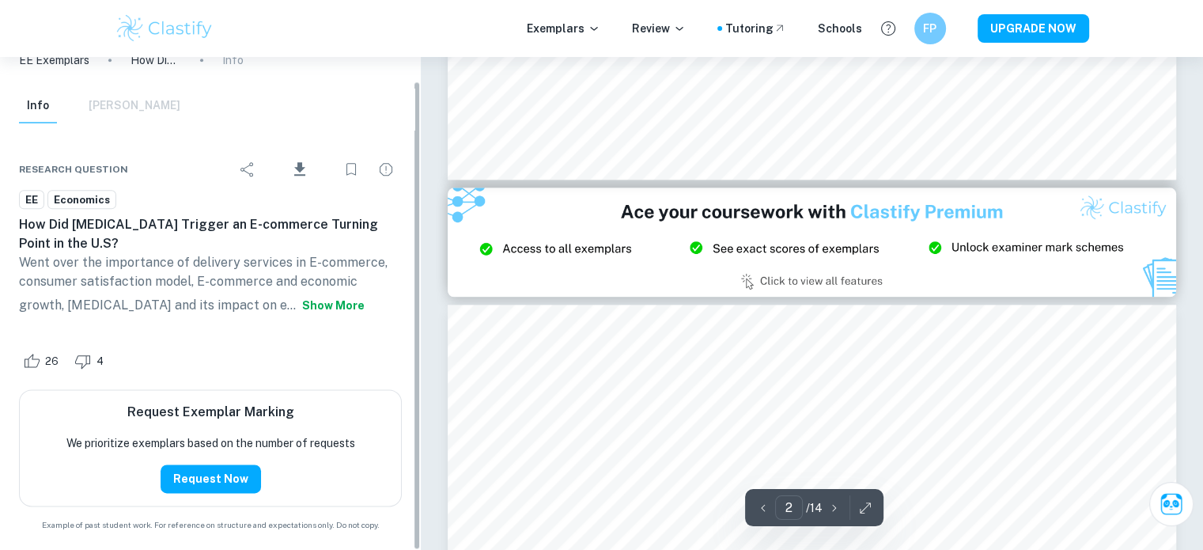
scroll to position [1905, 0]
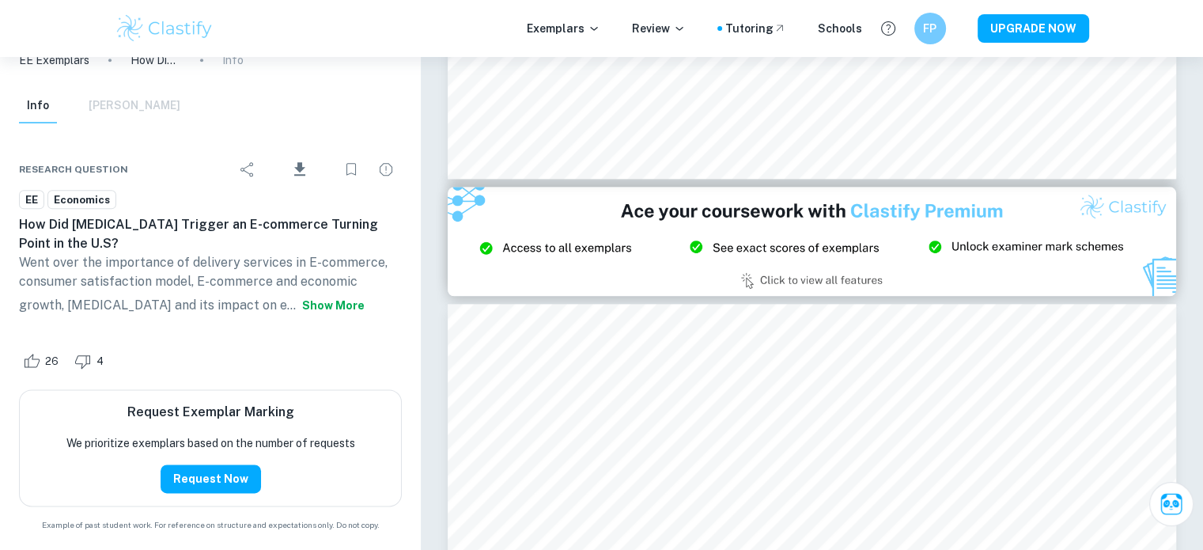
click at [296, 305] on button "Show more" at bounding box center [333, 305] width 75 height 28
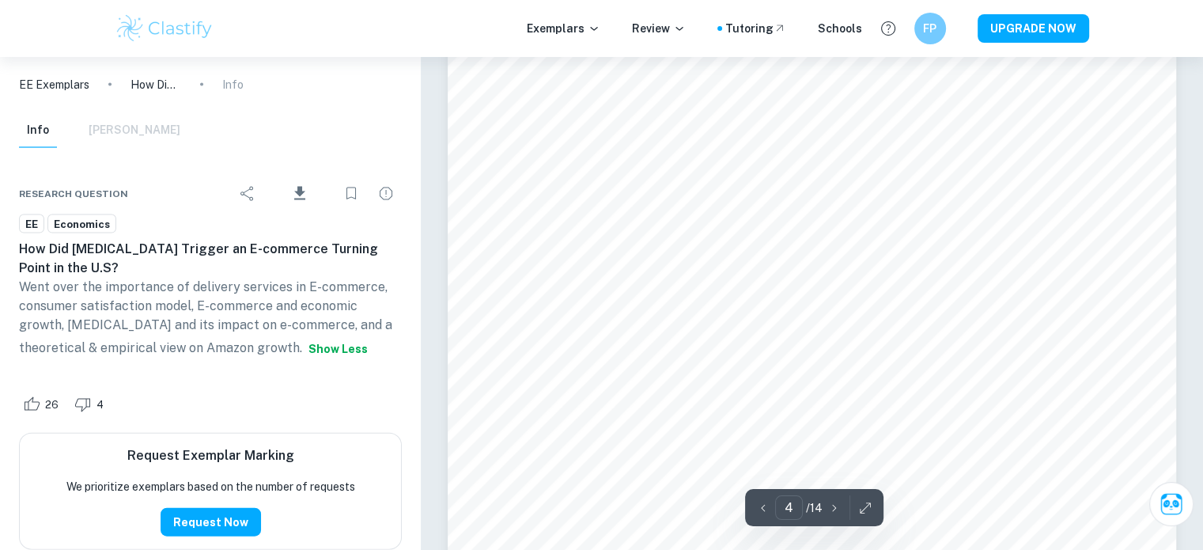
scroll to position [3342, 0]
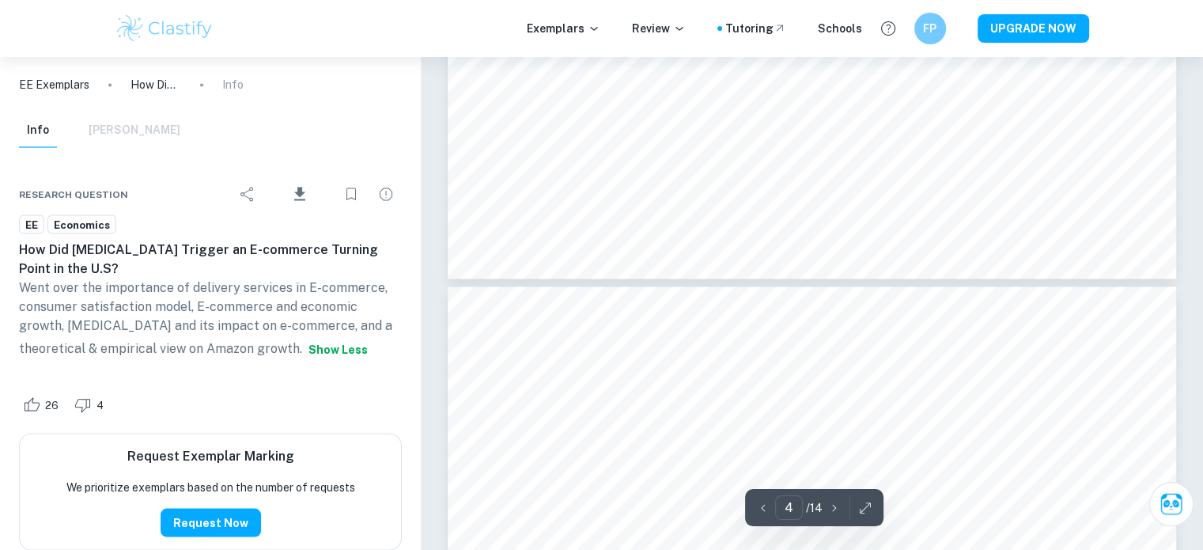
type input "3"
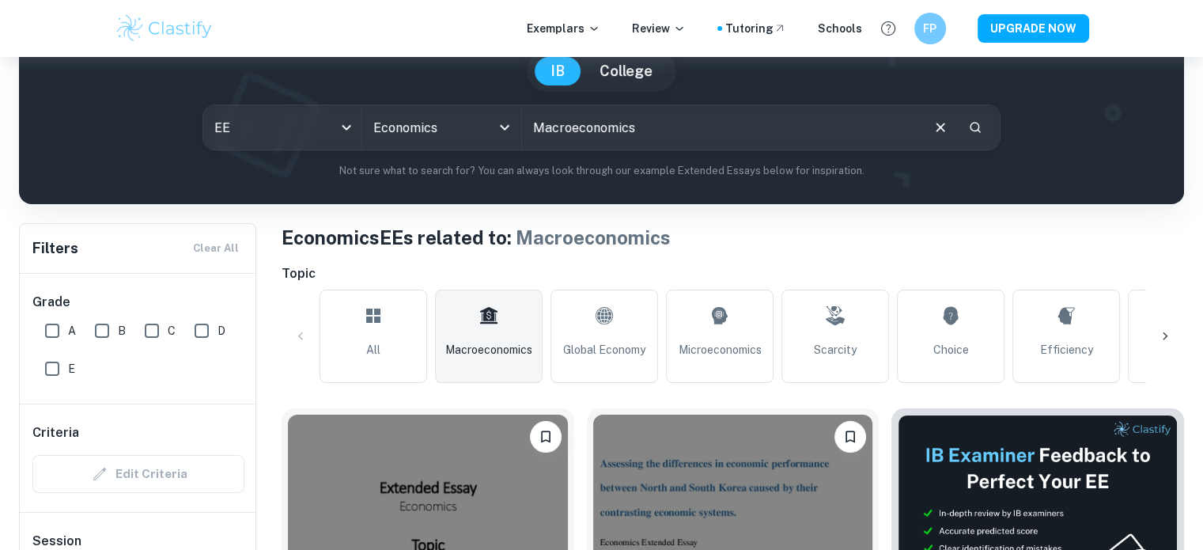
scroll to position [155, 0]
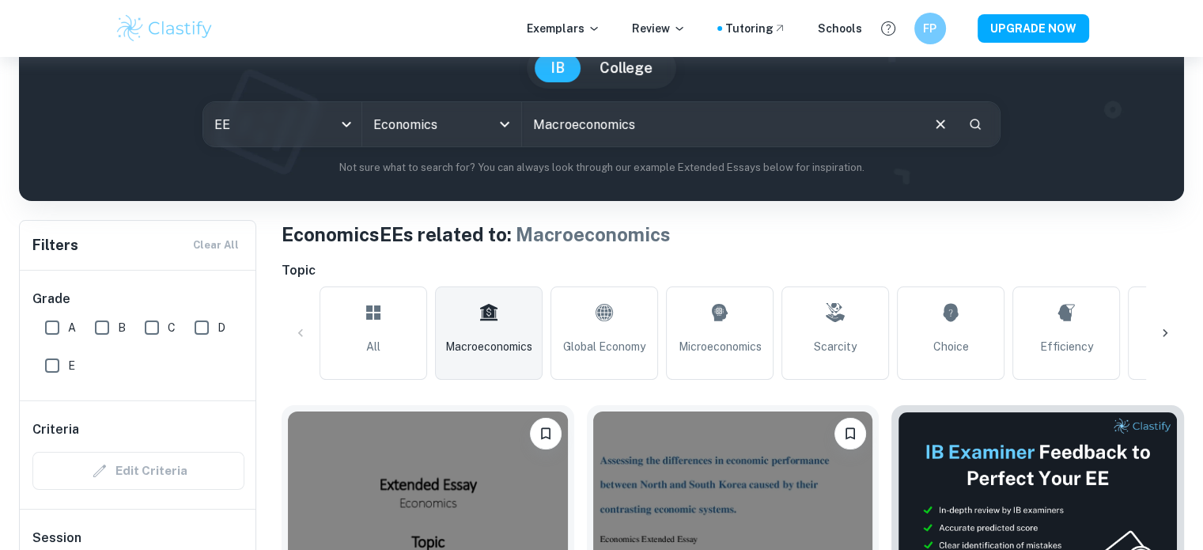
click at [1146, 316] on div "All Macroeconomics Global Economy Microeconomics Scarcity Choice Efficiency Equ…" at bounding box center [733, 332] width 903 height 93
click at [1155, 325] on div at bounding box center [1165, 333] width 38 height 38
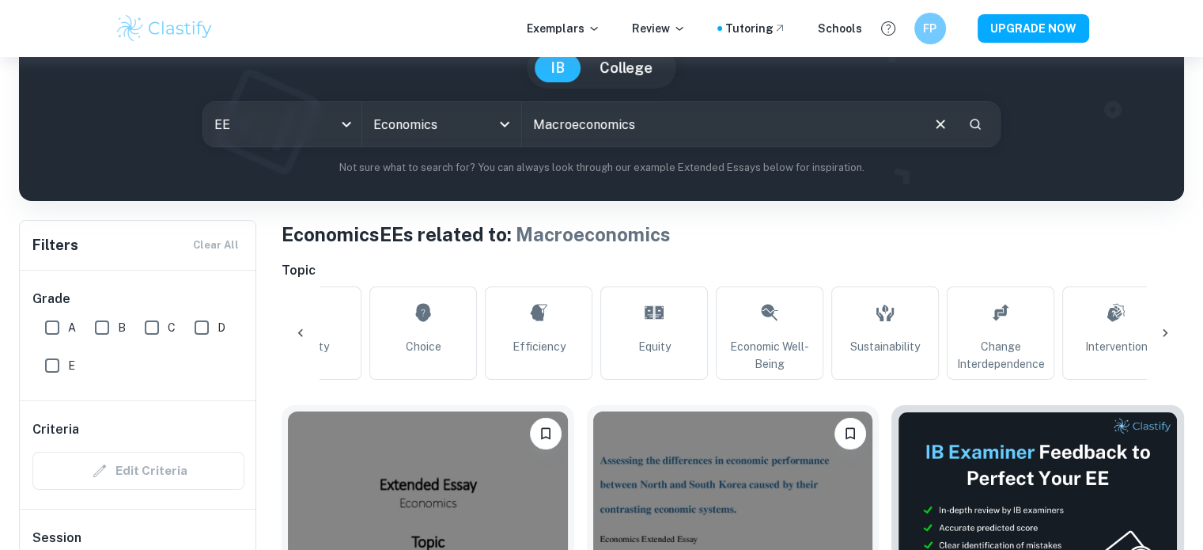
scroll to position [0, 551]
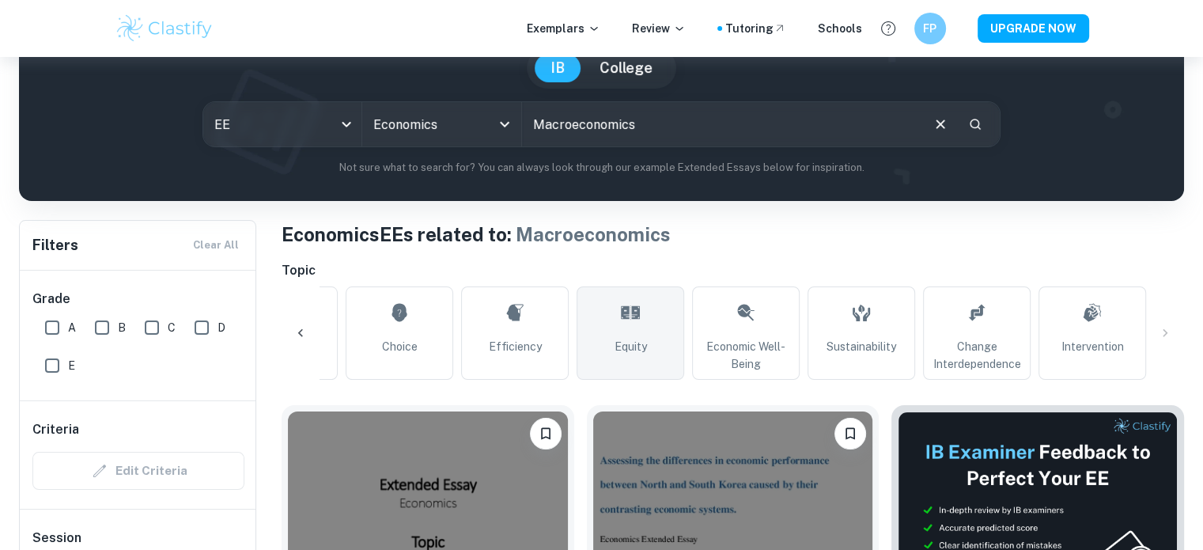
click at [659, 351] on link "Equity" at bounding box center [631, 332] width 108 height 93
type input "Equity"
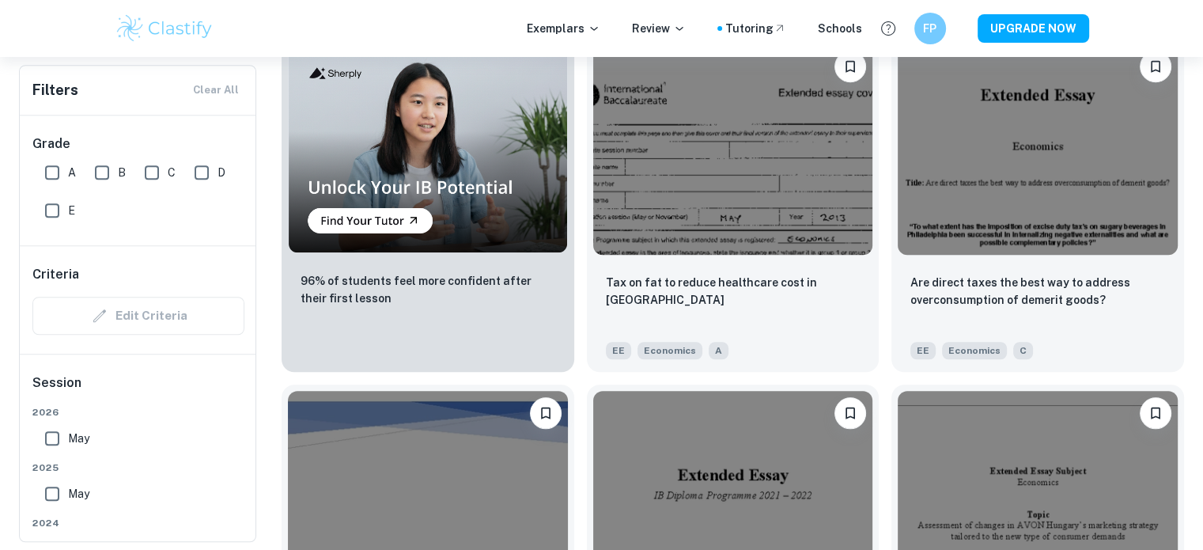
scroll to position [1214, 0]
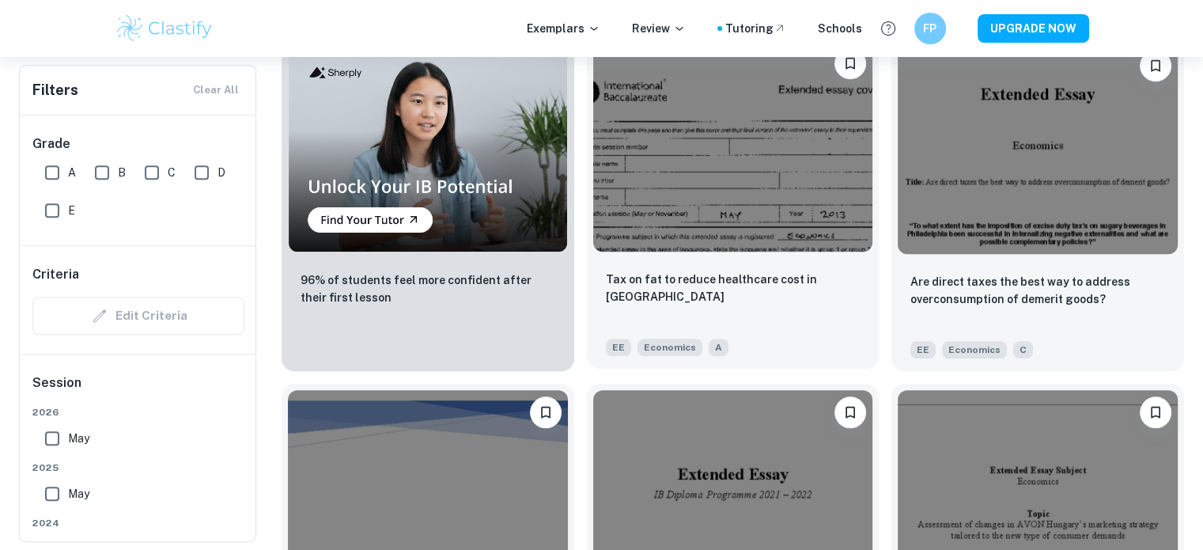
click at [730, 230] on img at bounding box center [733, 146] width 280 height 210
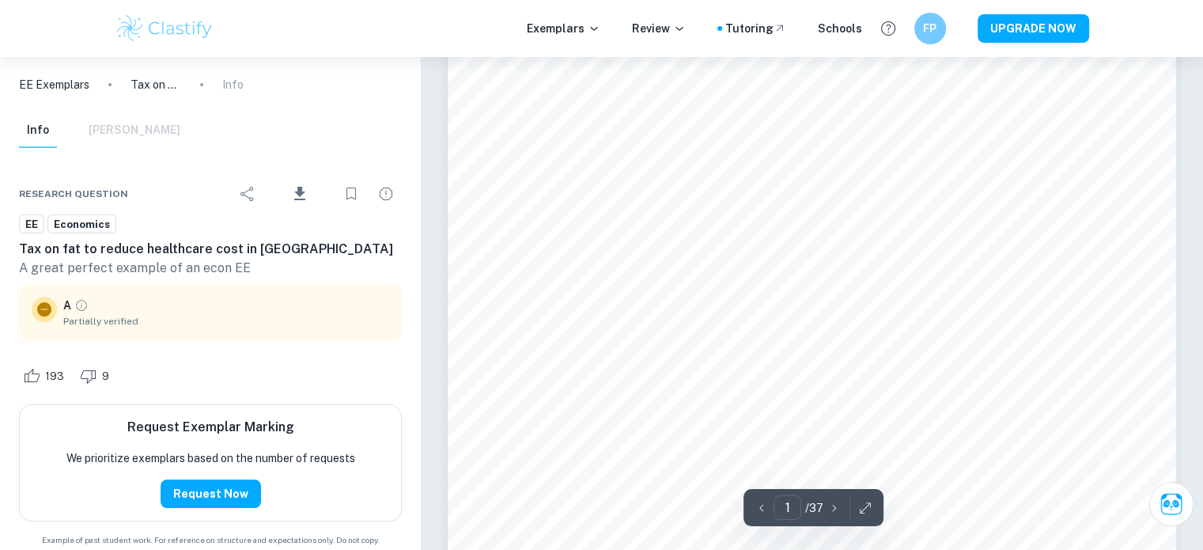
scroll to position [225, 0]
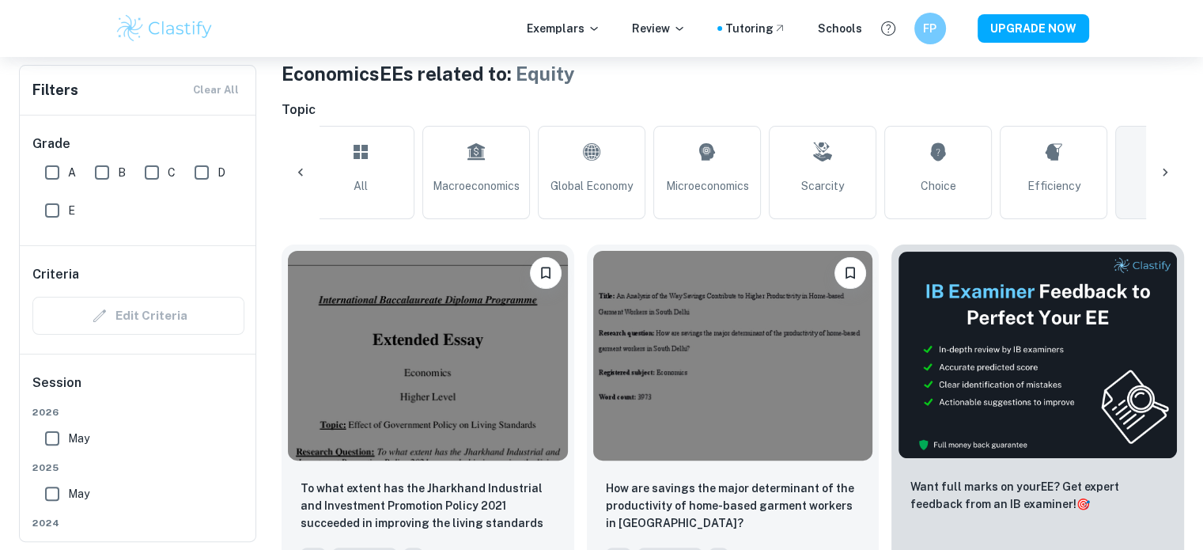
scroll to position [315, 0]
click at [1169, 173] on icon at bounding box center [1165, 173] width 16 height 16
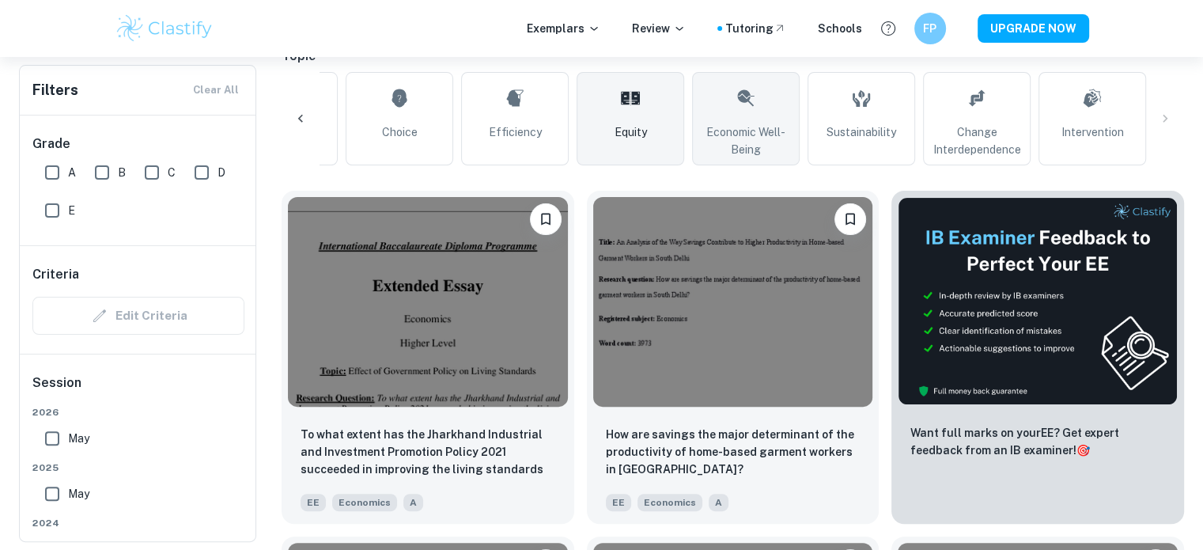
scroll to position [370, 0]
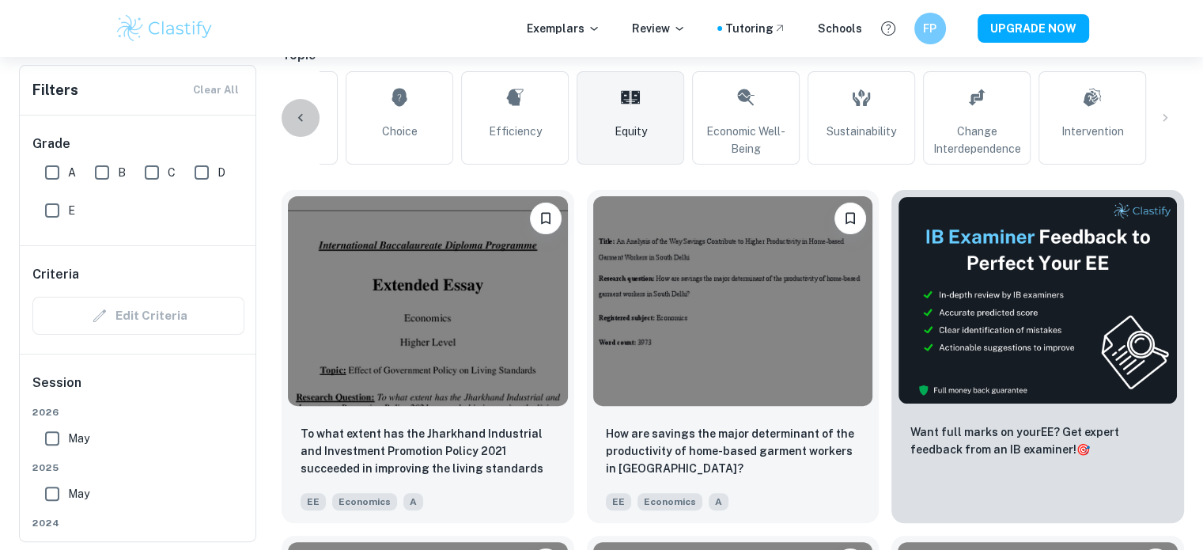
click at [301, 110] on icon at bounding box center [301, 118] width 16 height 16
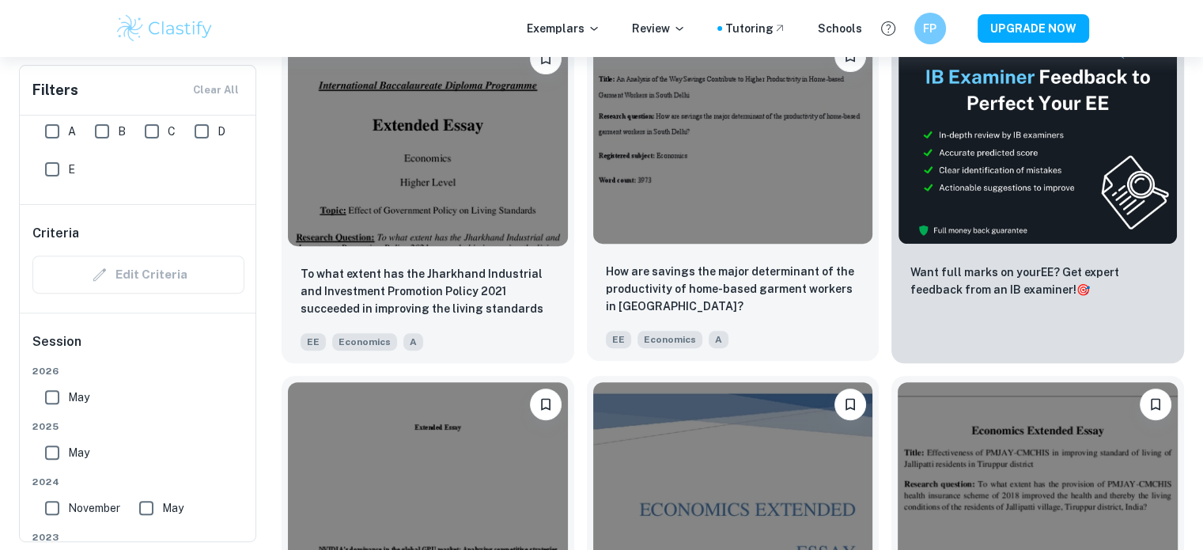
scroll to position [528, 0]
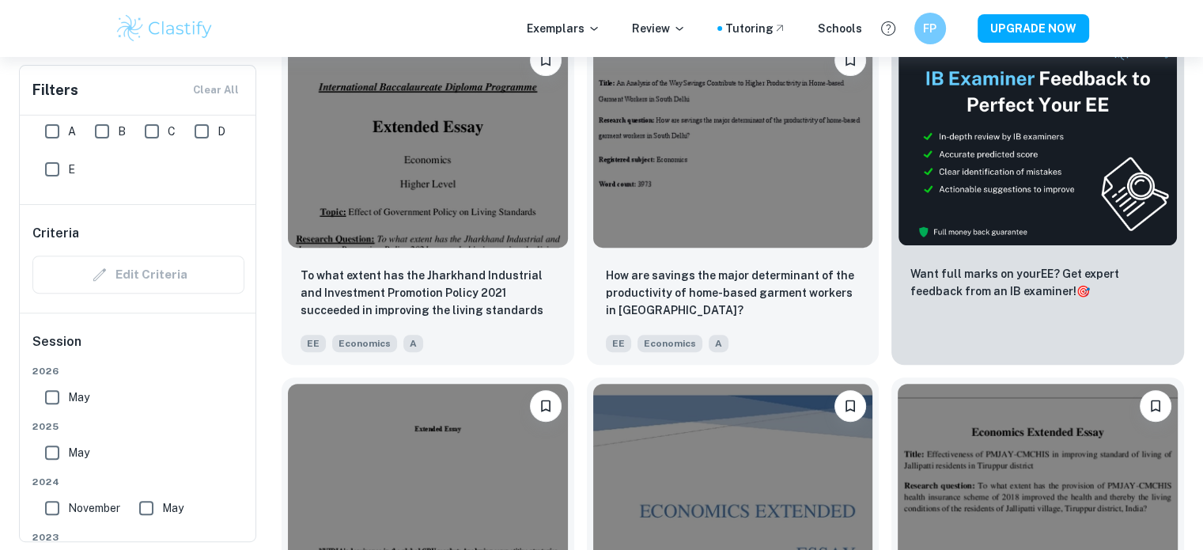
click at [576, 376] on div "To what extent PM [PERSON_NAME] (PMKSNY) has affected debt, income and expendit…" at bounding box center [726, 538] width 305 height 346
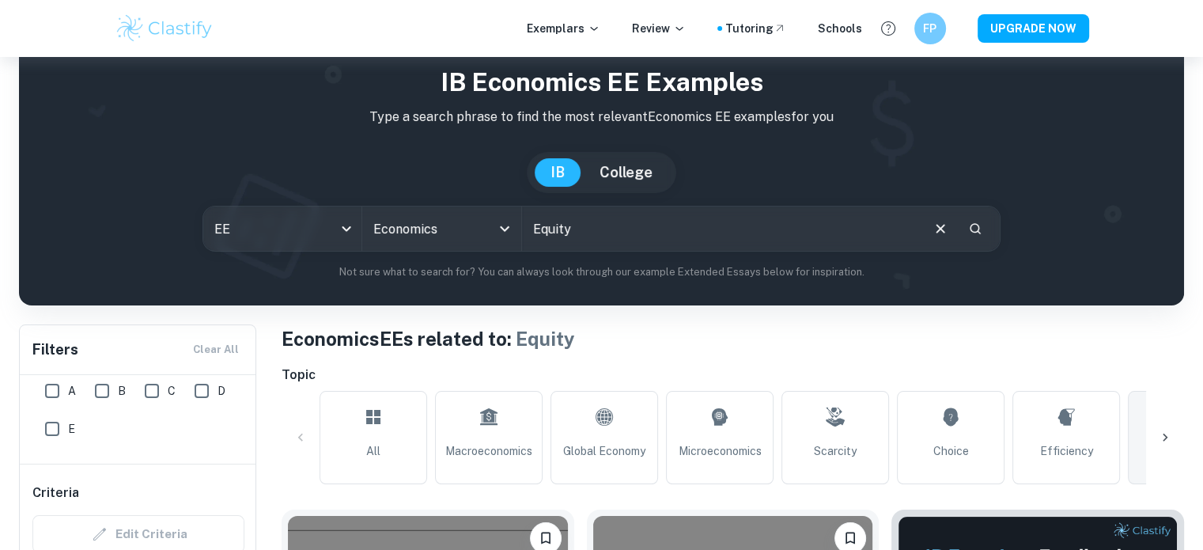
scroll to position [51, 0]
click at [44, 395] on input "A" at bounding box center [52, 391] width 32 height 32
checkbox input "true"
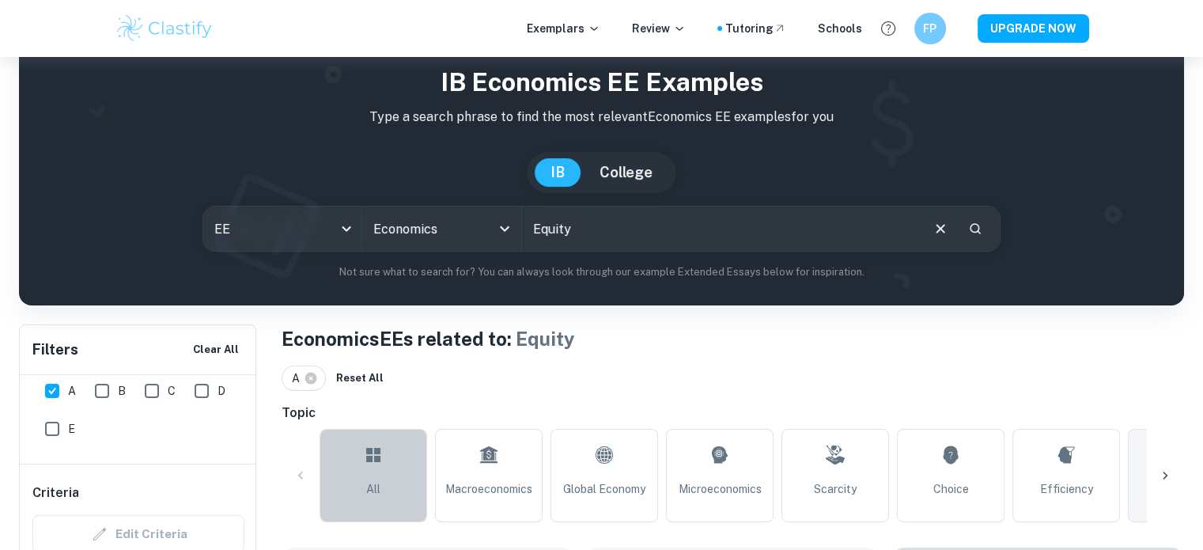
click at [381, 453] on icon at bounding box center [373, 455] width 19 height 38
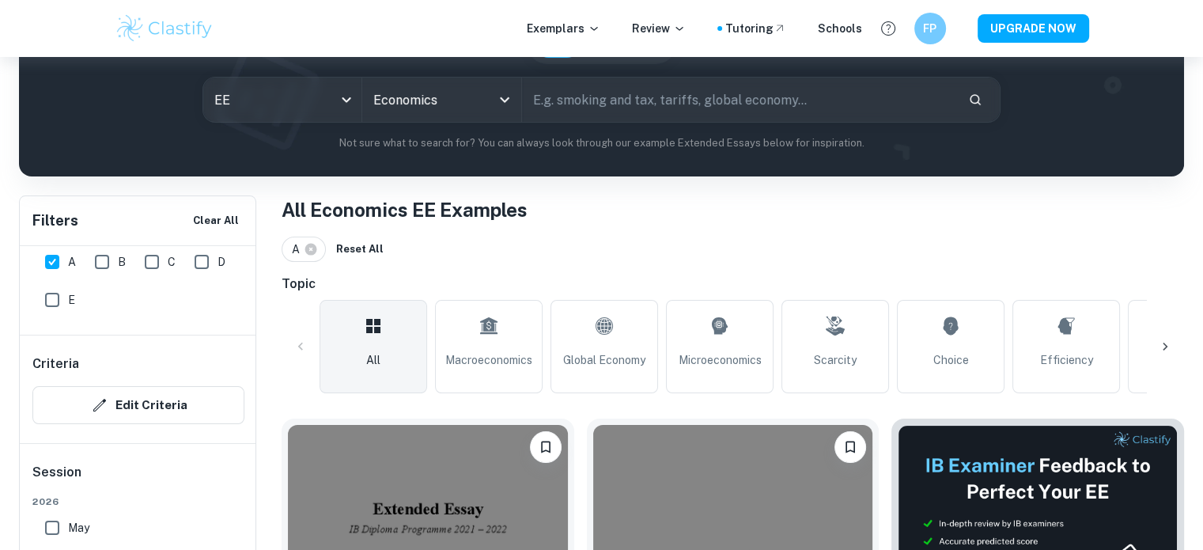
scroll to position [180, 0]
click at [494, 100] on button "Open" at bounding box center [505, 99] width 22 height 22
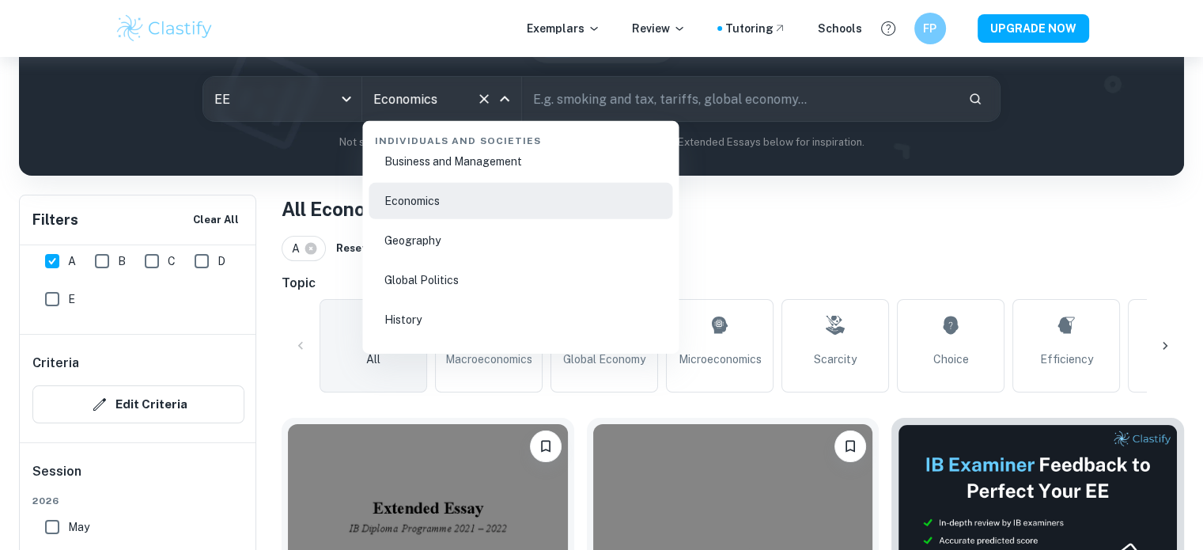
scroll to position [1933, 0]
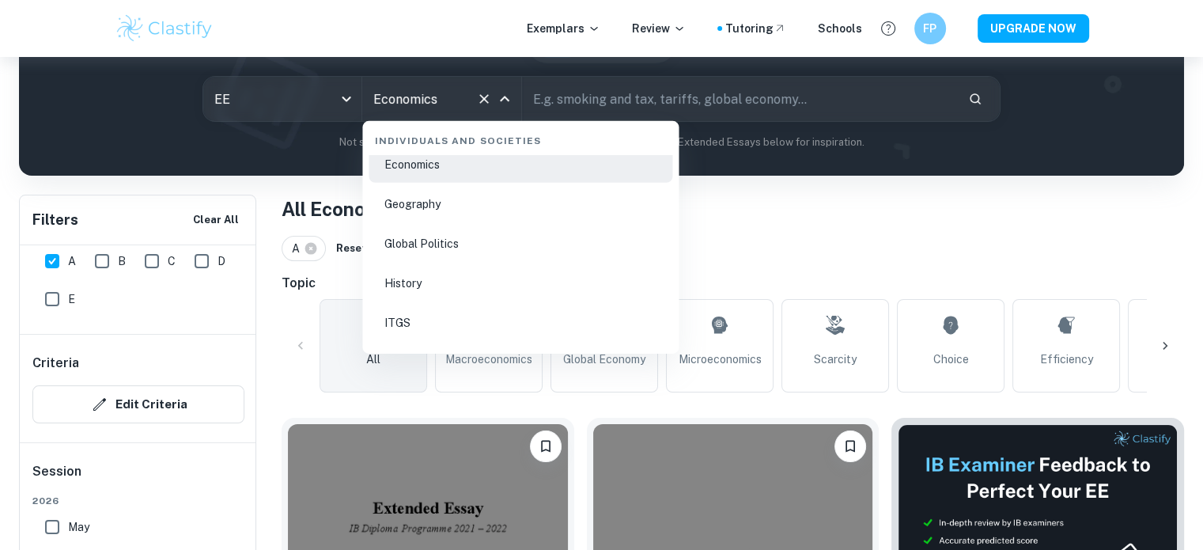
click at [485, 208] on li "Geography" at bounding box center [521, 204] width 304 height 36
type input "Geography"
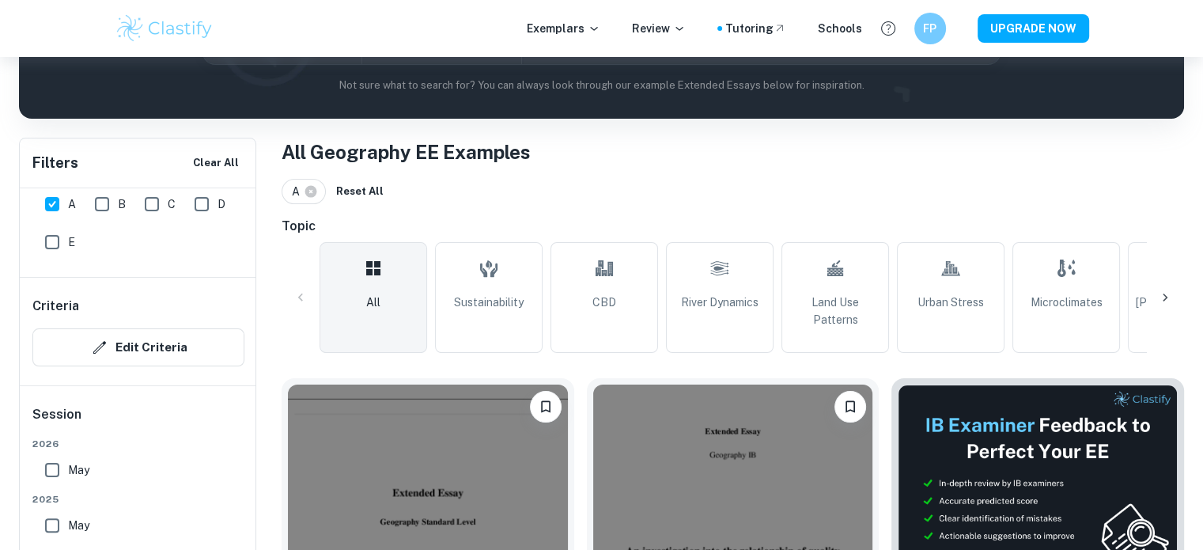
scroll to position [236, 0]
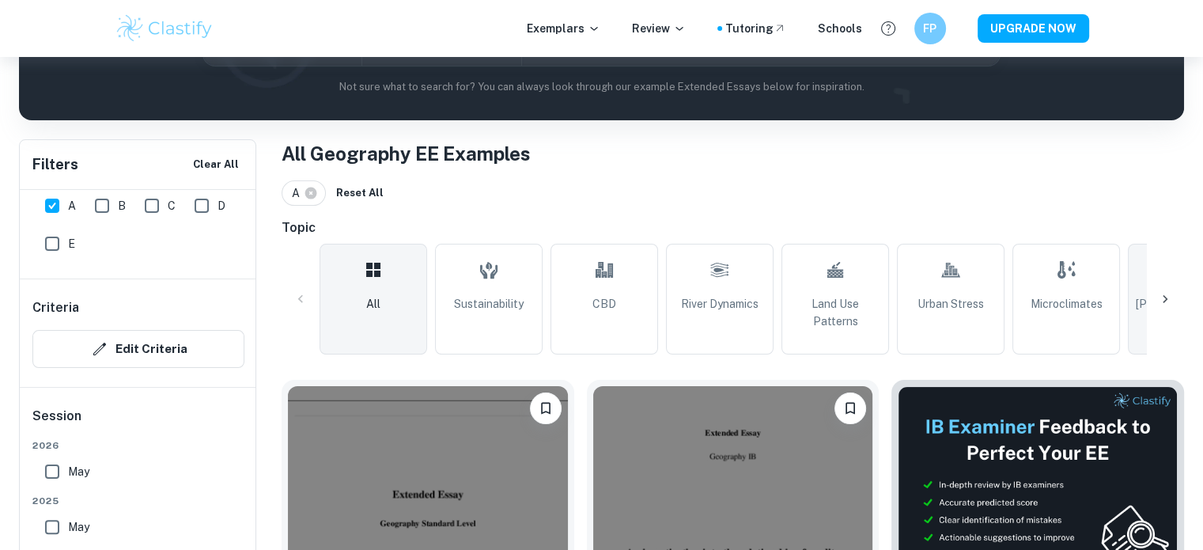
click at [1143, 281] on link "[PERSON_NAME] Model" at bounding box center [1182, 299] width 108 height 111
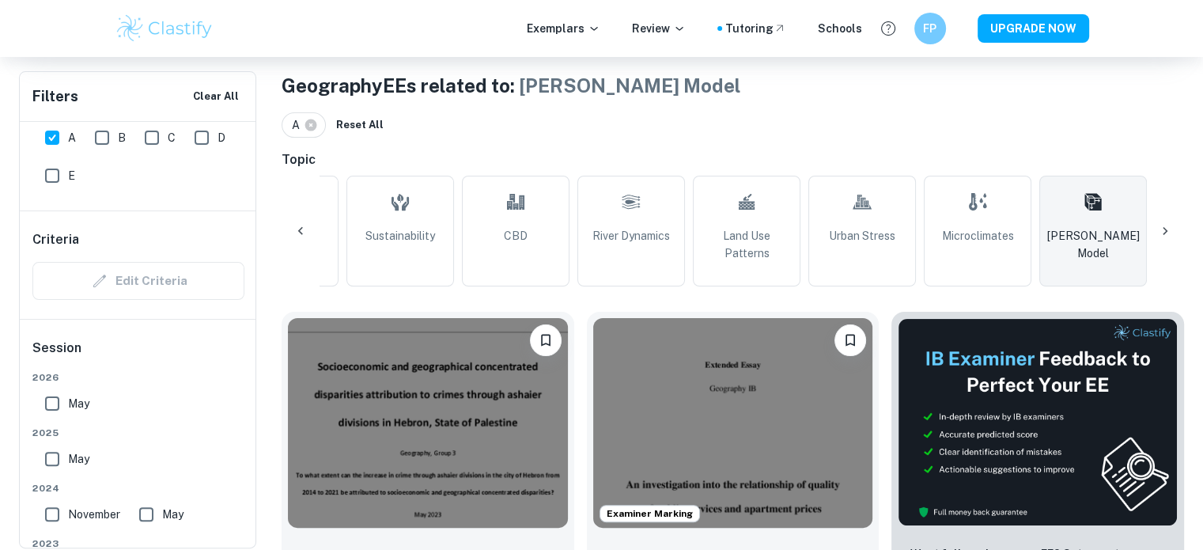
scroll to position [360, 0]
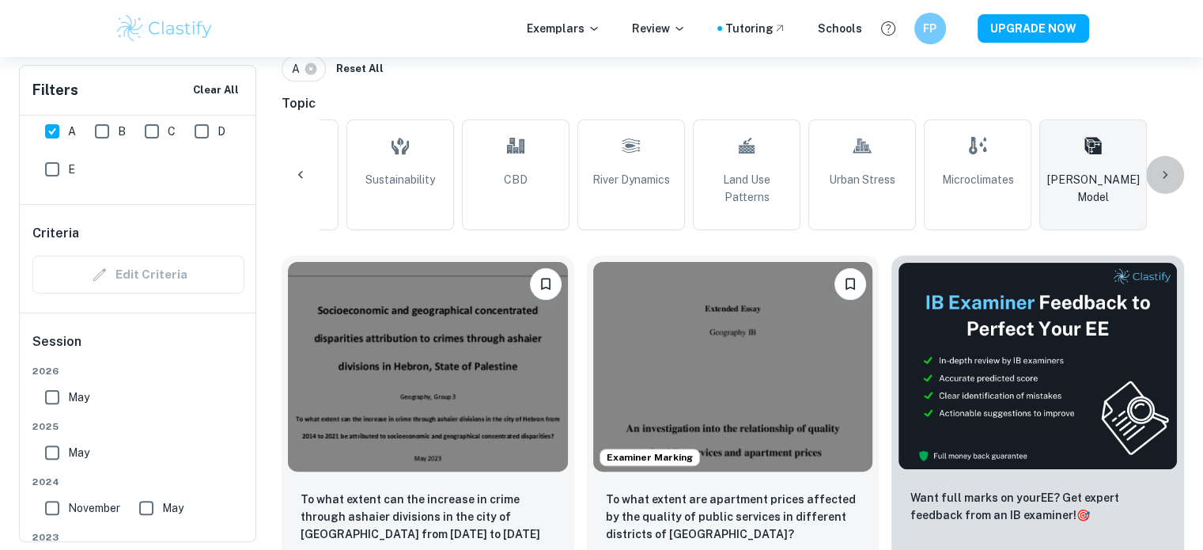
click at [1168, 180] on icon at bounding box center [1165, 175] width 16 height 16
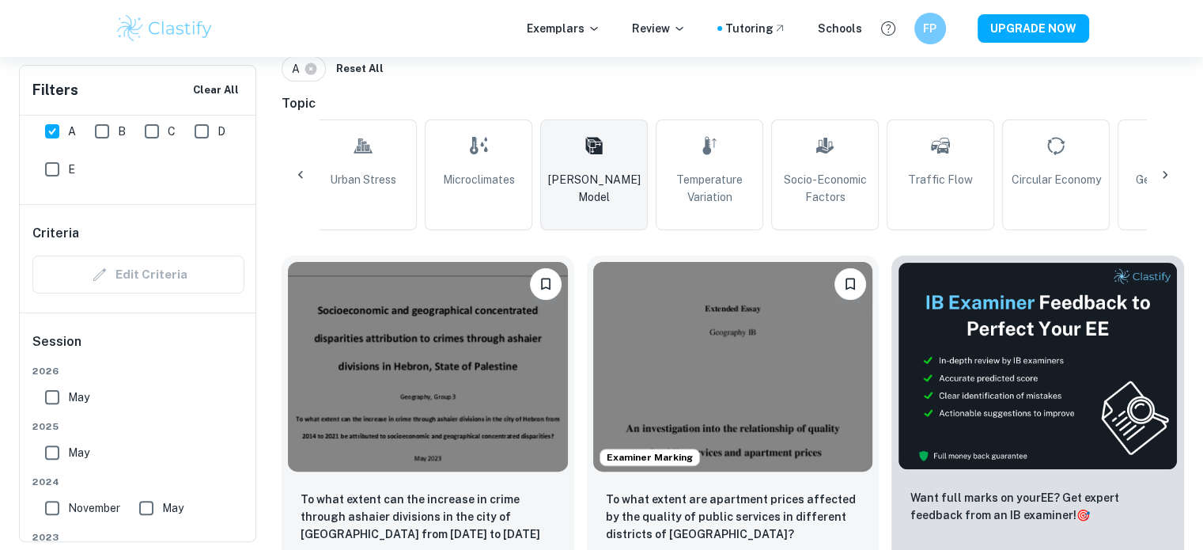
scroll to position [0, 831]
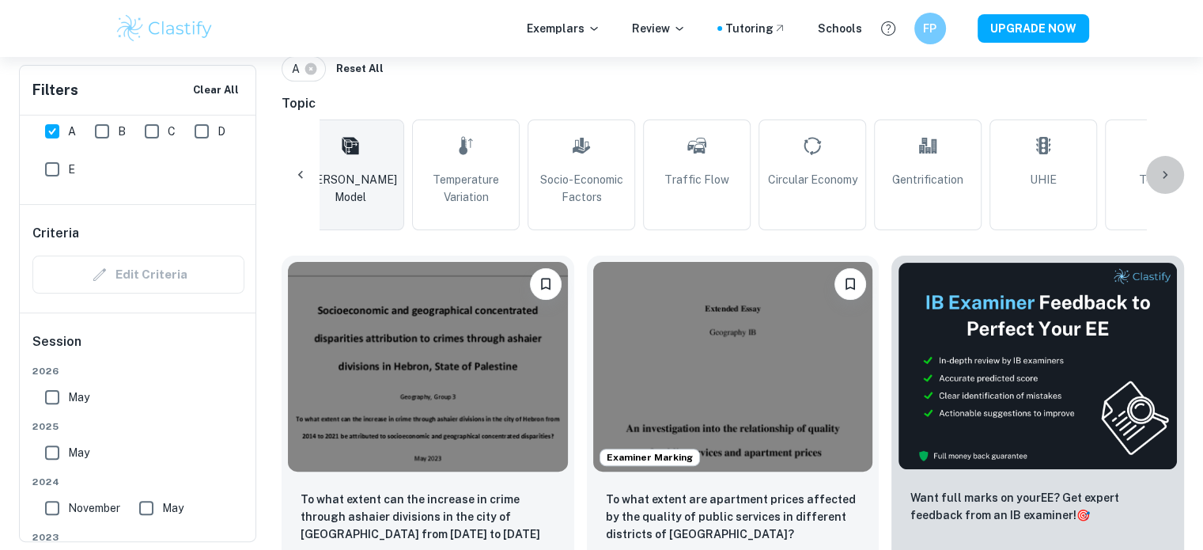
click at [1173, 166] on div at bounding box center [1165, 175] width 38 height 38
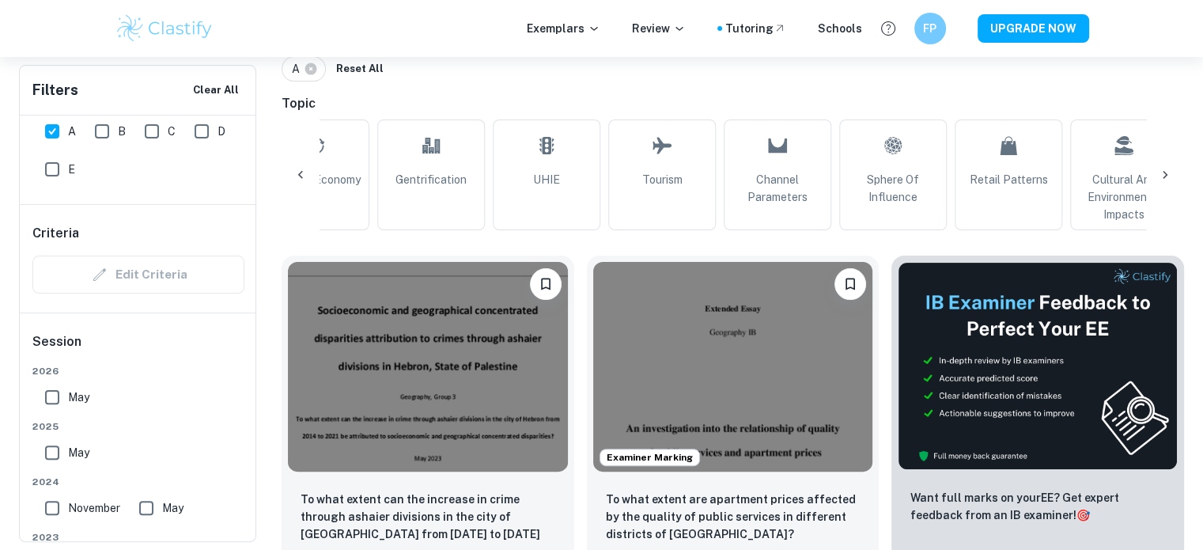
scroll to position [0, 1360]
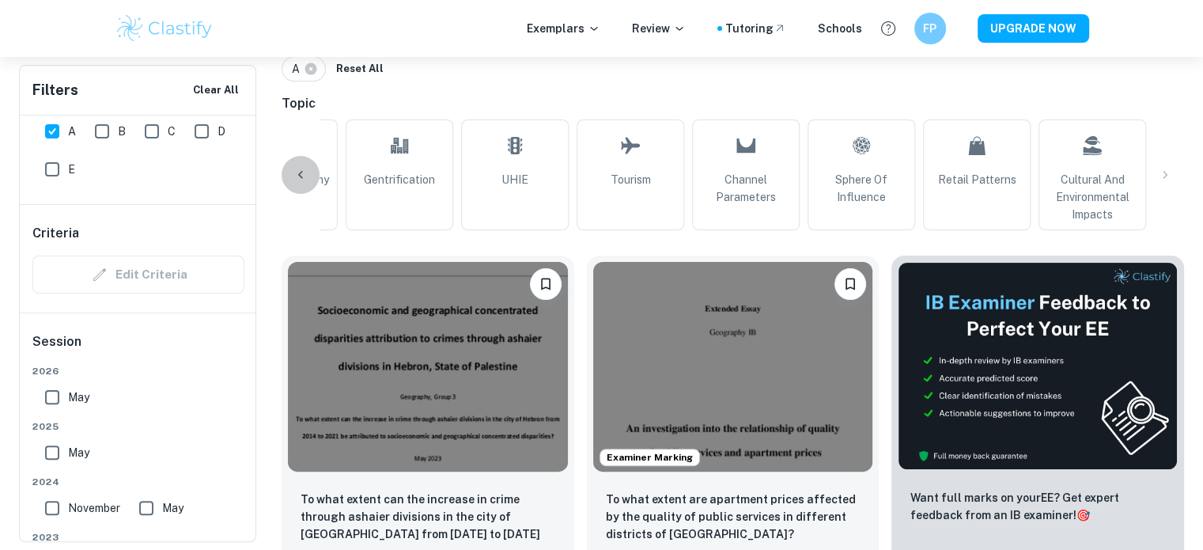
click at [301, 167] on icon at bounding box center [301, 175] width 16 height 16
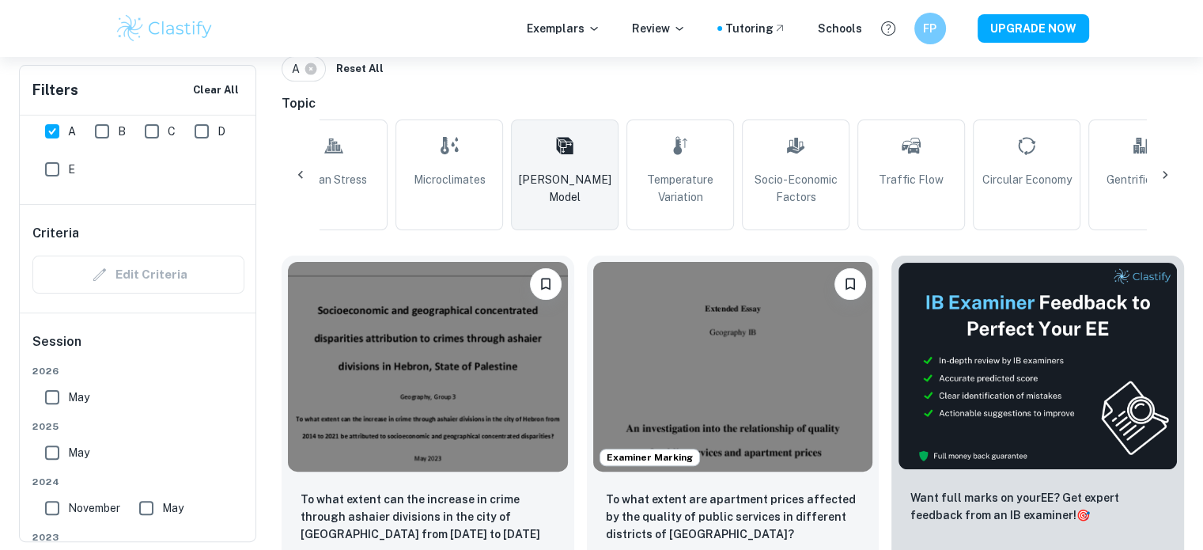
click at [310, 165] on div at bounding box center [301, 175] width 38 height 38
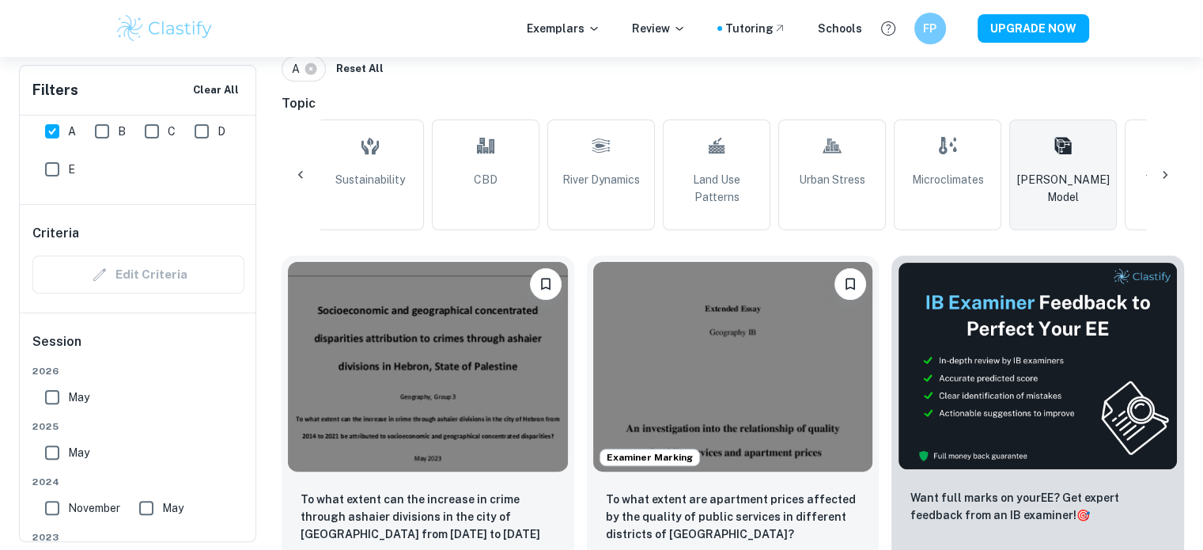
scroll to position [0, 0]
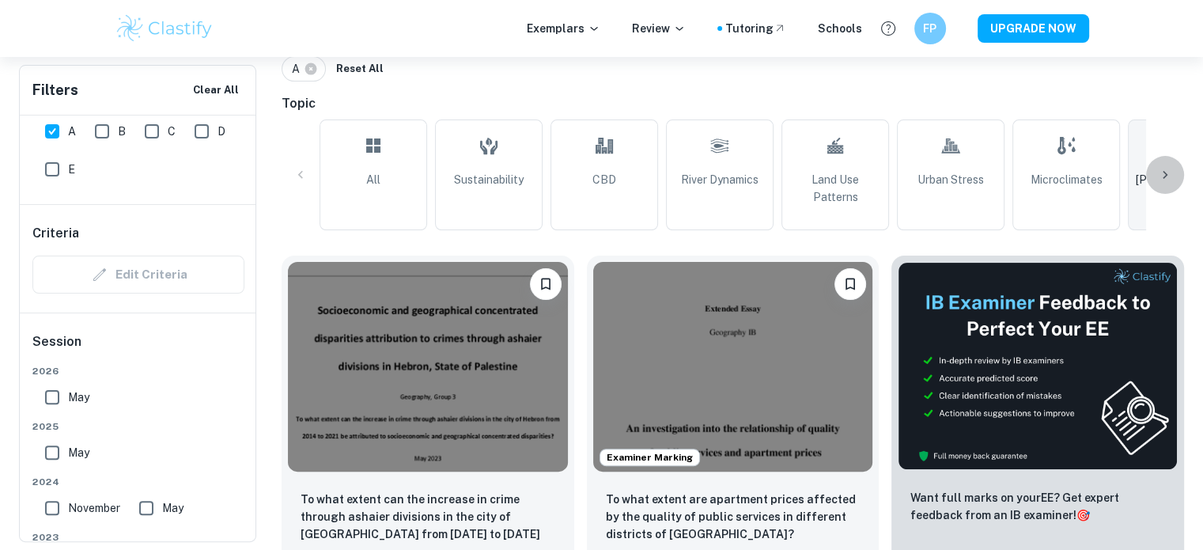
click at [1174, 161] on div at bounding box center [1165, 175] width 38 height 38
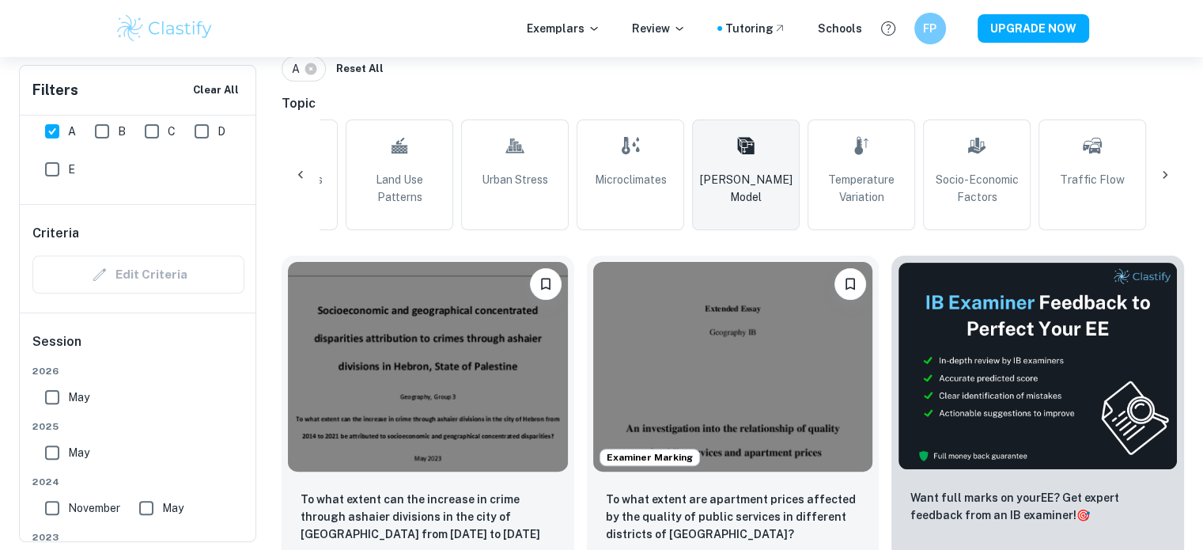
scroll to position [0, 742]
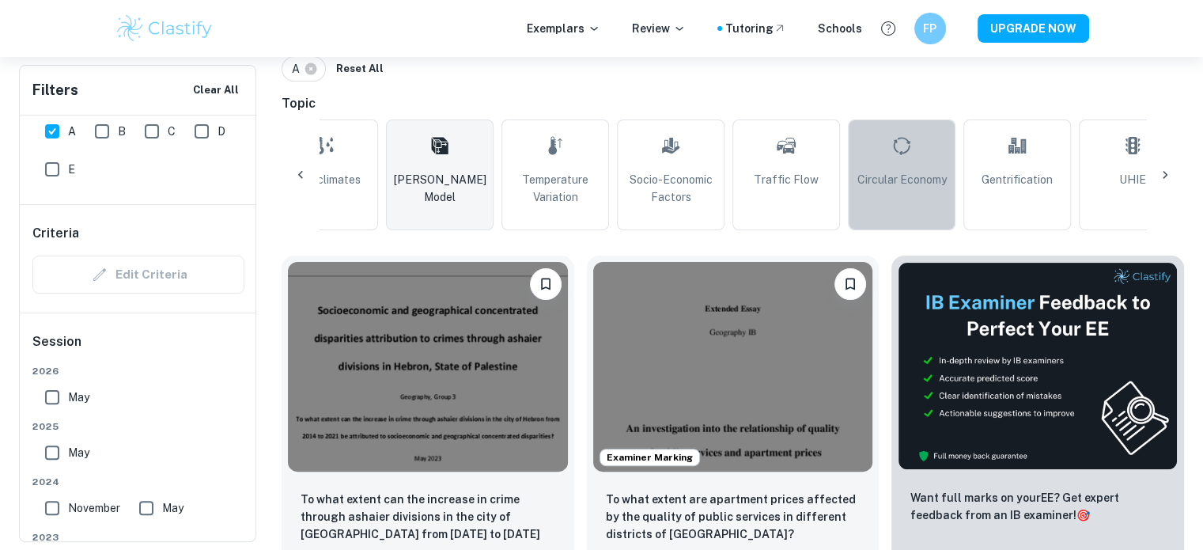
click at [907, 198] on link "Circular Economy" at bounding box center [902, 174] width 108 height 111
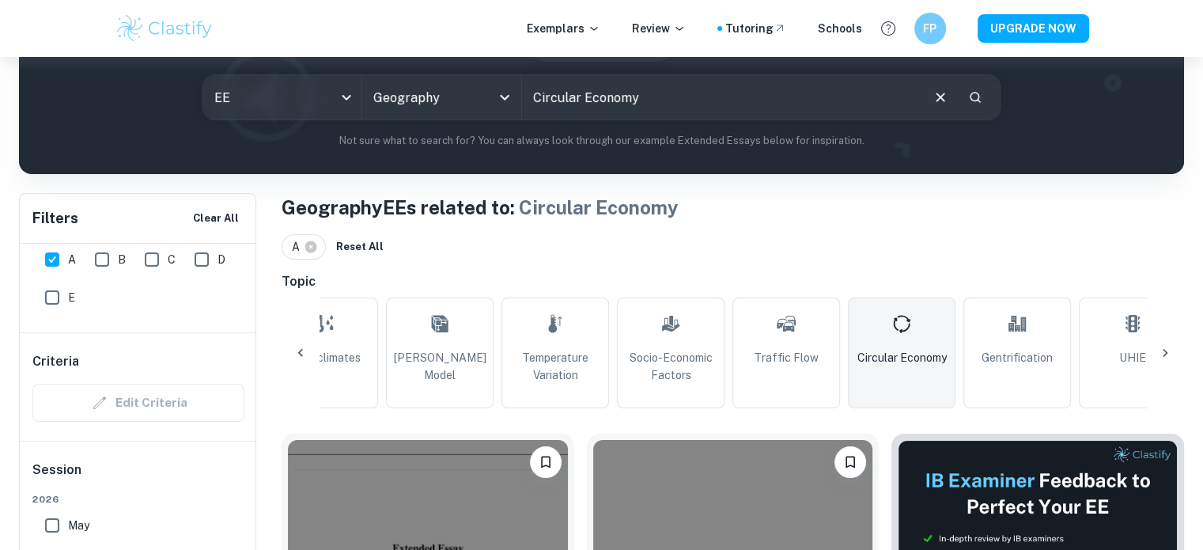
scroll to position [184, 0]
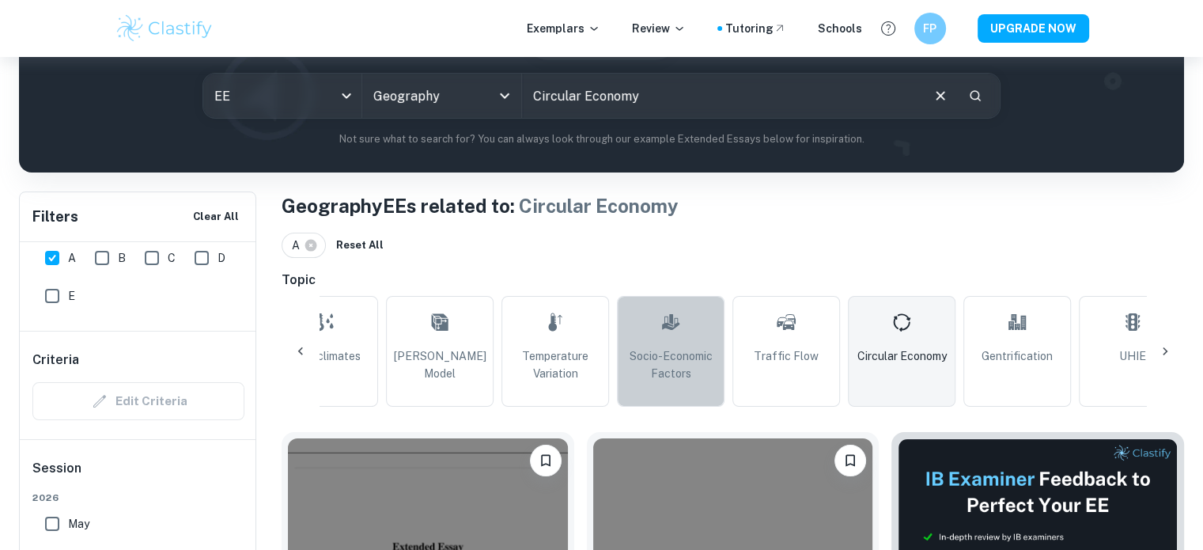
click at [683, 367] on span "Socio-Economic Factors" at bounding box center [670, 364] width 93 height 35
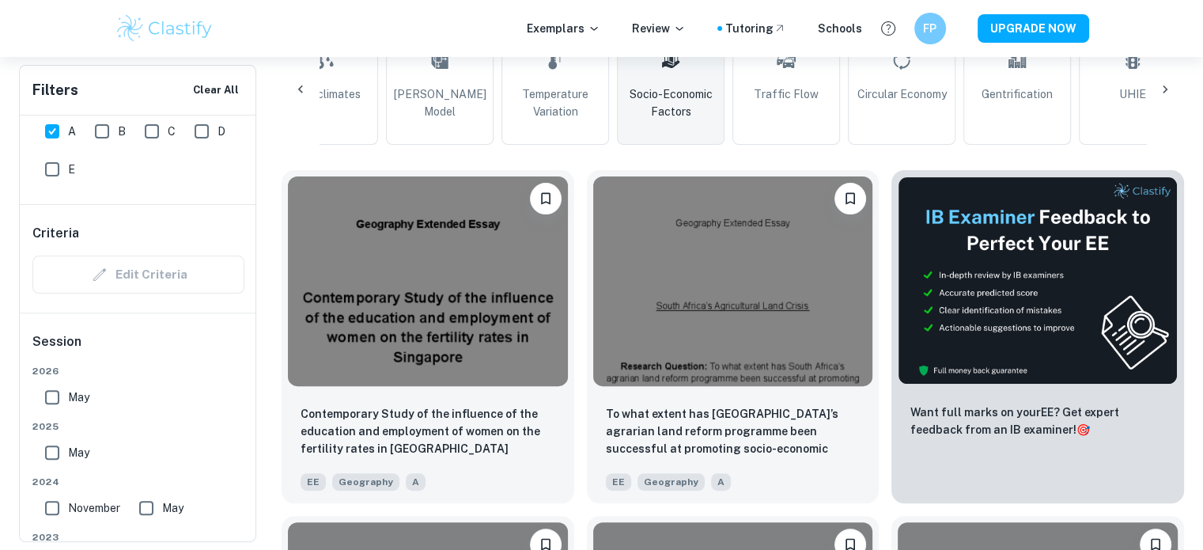
scroll to position [445, 0]
click at [305, 112] on div "All Sustainability CBD River Dynamics Land Use Patterns Urban Stress Microclima…" at bounding box center [733, 90] width 903 height 111
click at [301, 88] on icon at bounding box center [300, 90] width 5 height 8
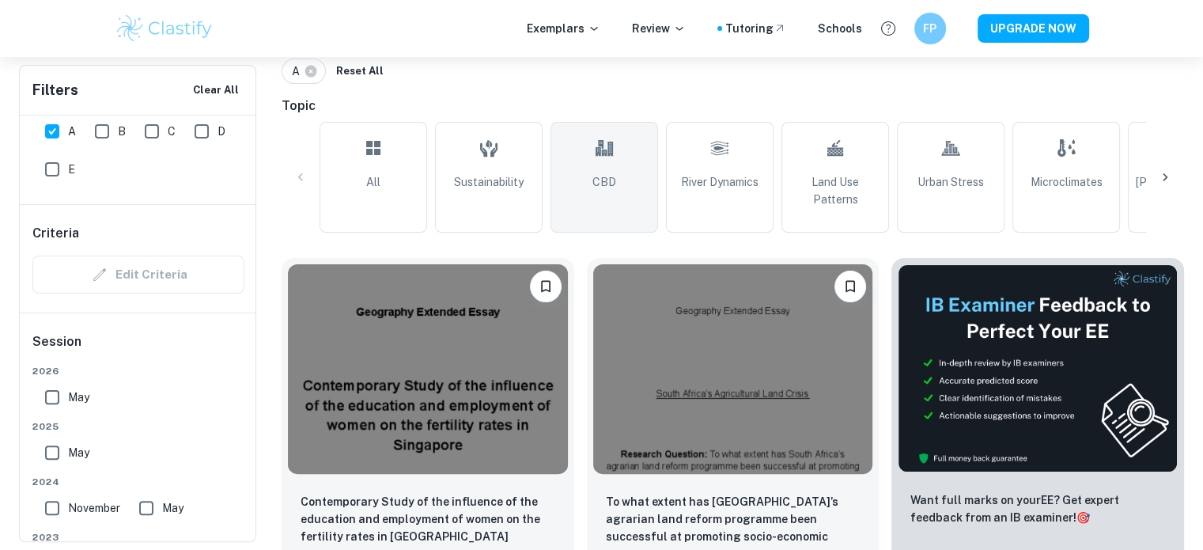
scroll to position [358, 0]
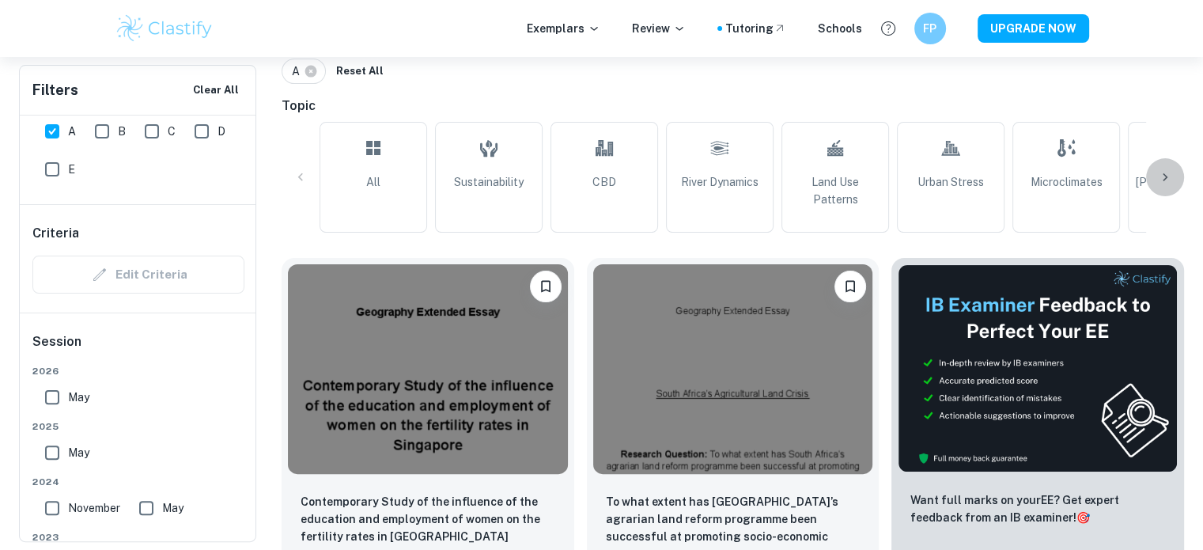
click at [1161, 161] on div at bounding box center [1165, 177] width 38 height 38
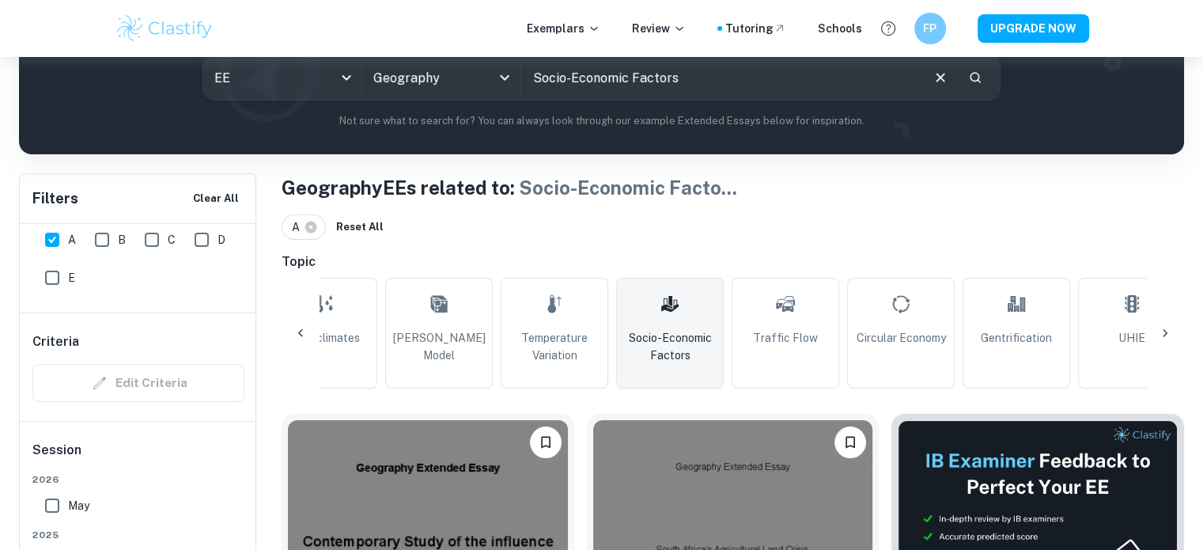
scroll to position [204, 0]
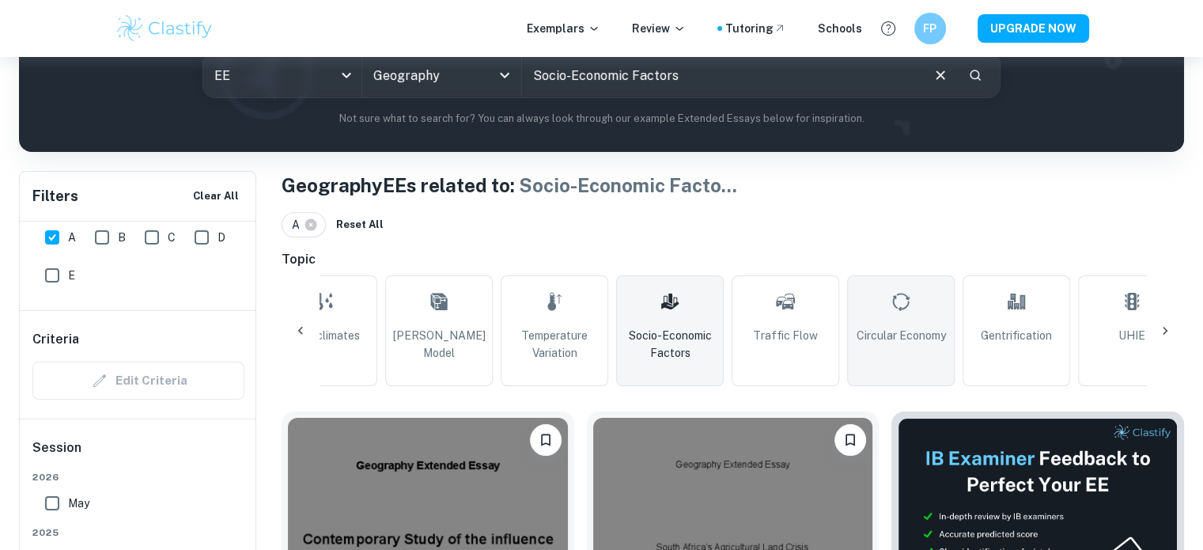
click at [913, 350] on link "Circular Economy" at bounding box center [901, 330] width 108 height 111
type input "Circular Economy"
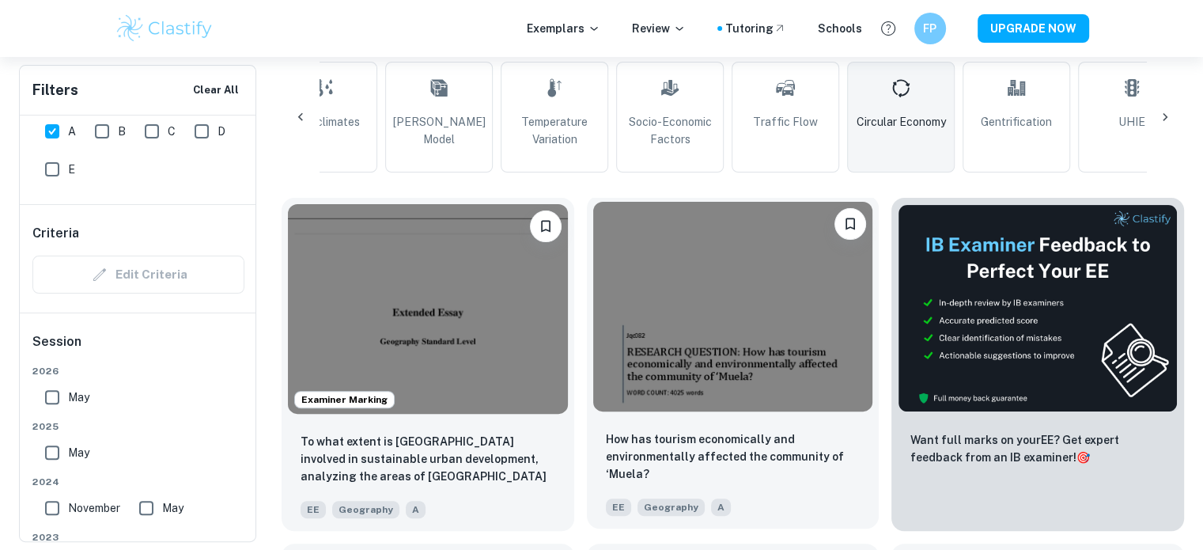
scroll to position [413, 0]
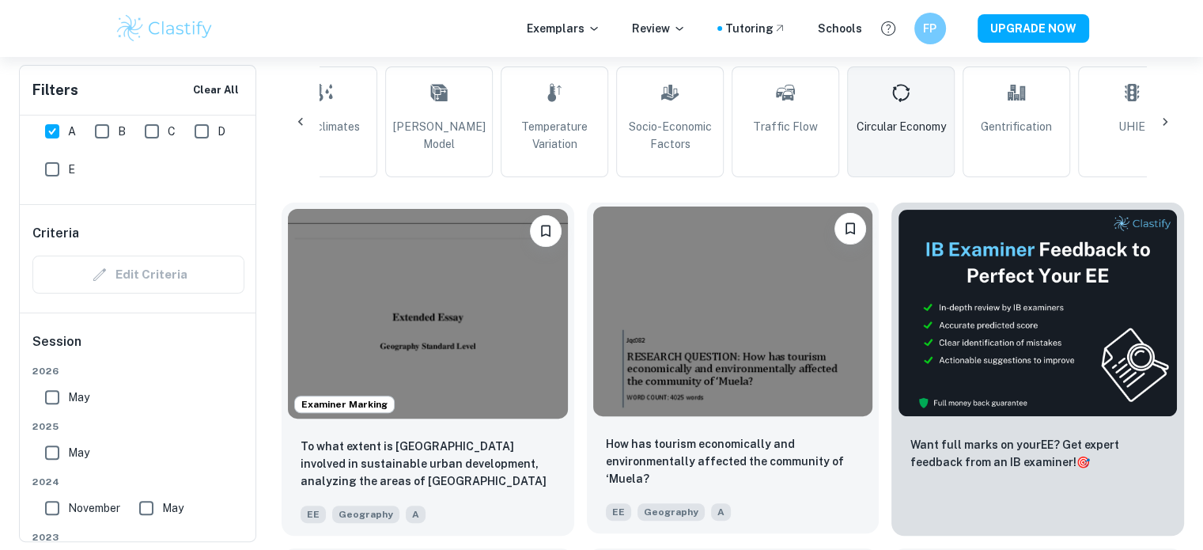
click at [680, 385] on img at bounding box center [733, 311] width 280 height 210
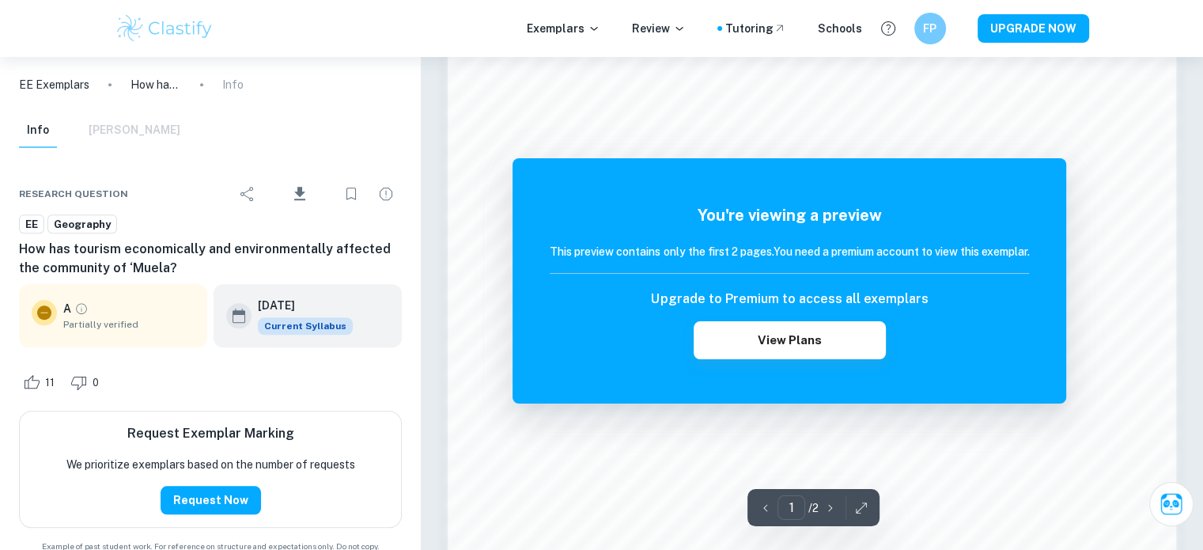
scroll to position [1373, 0]
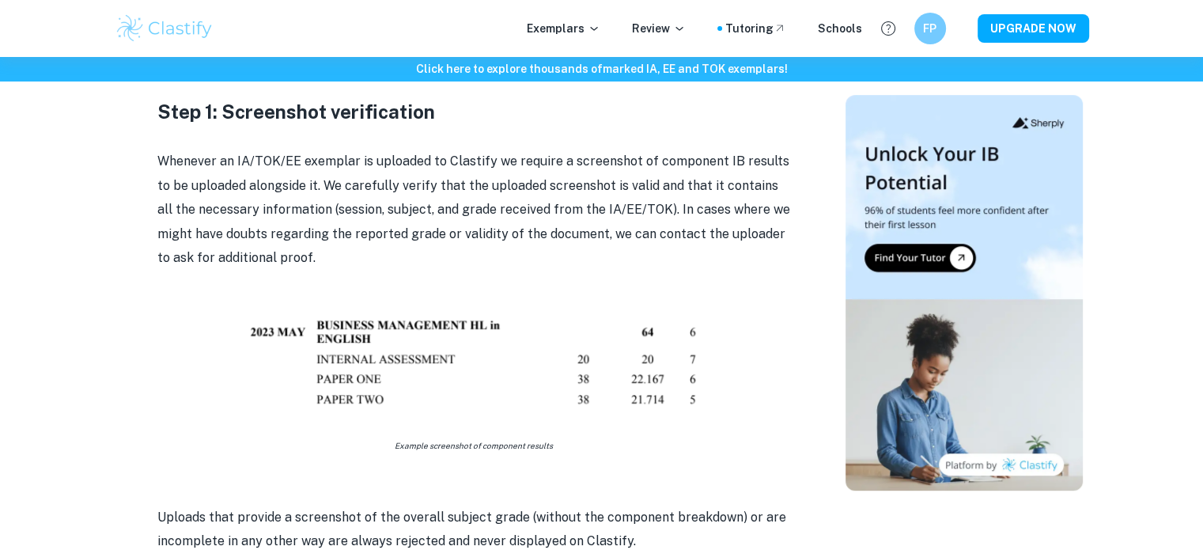
scroll to position [881, 0]
